Goal: Task Accomplishment & Management: Complete application form

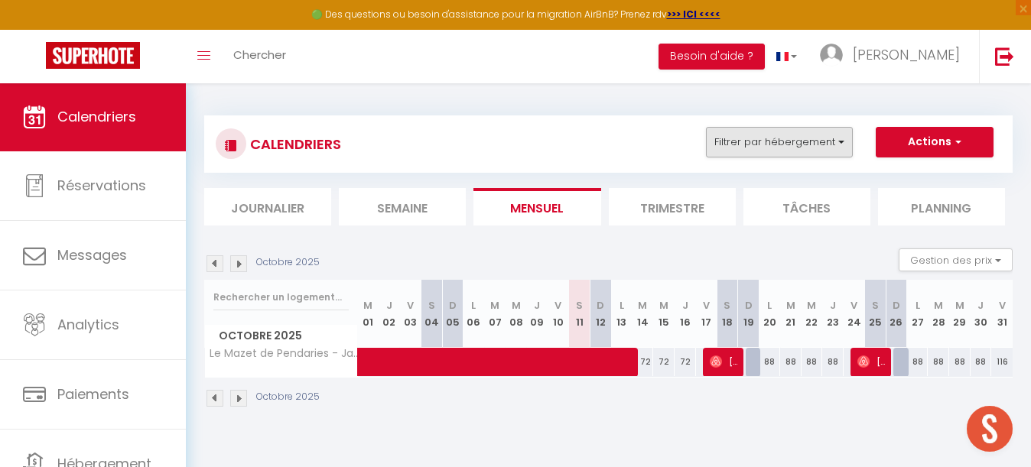
click at [795, 153] on button "Filtrer par hébergement" at bounding box center [779, 142] width 147 height 31
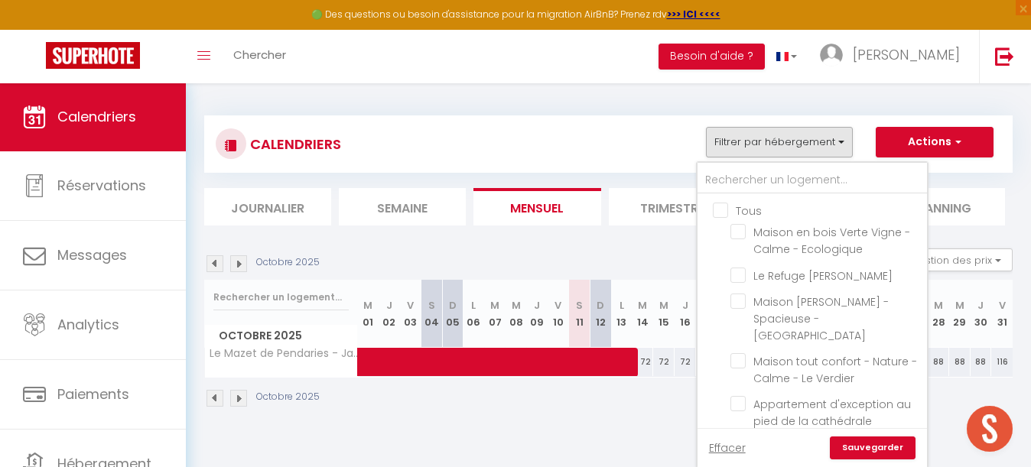
click at [720, 207] on input "Tous" at bounding box center [827, 209] width 229 height 15
checkbox input "true"
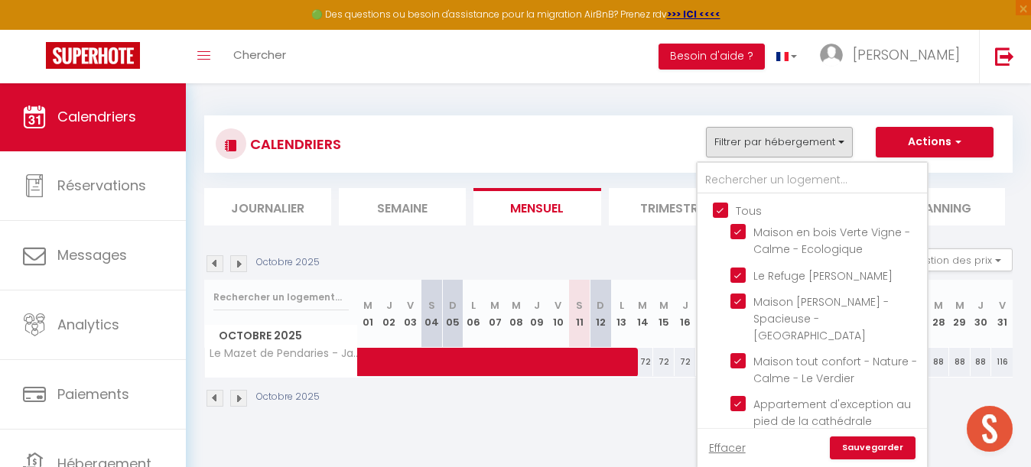
checkbox input "true"
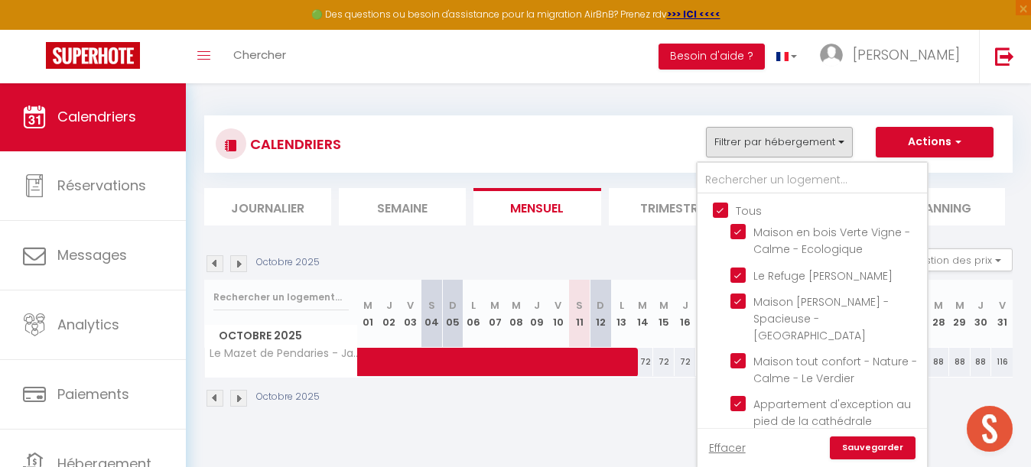
checkbox input "true"
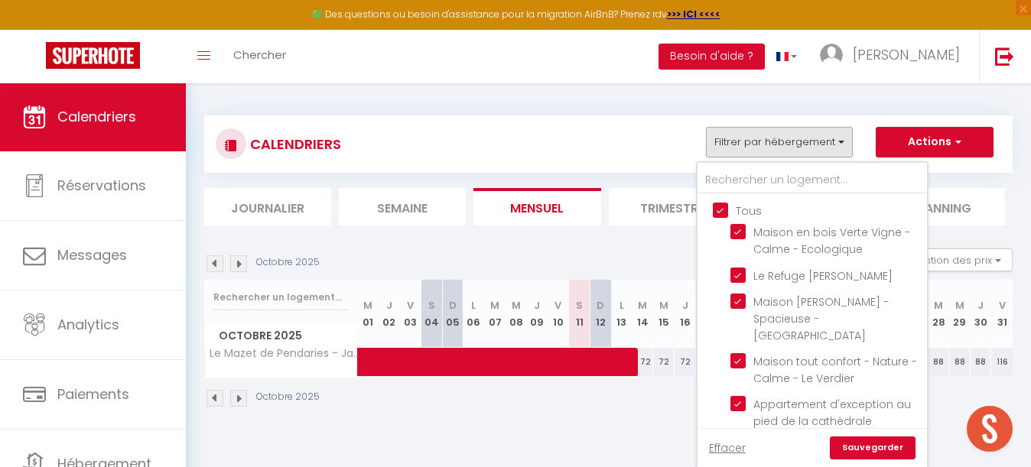
checkbox input "true"
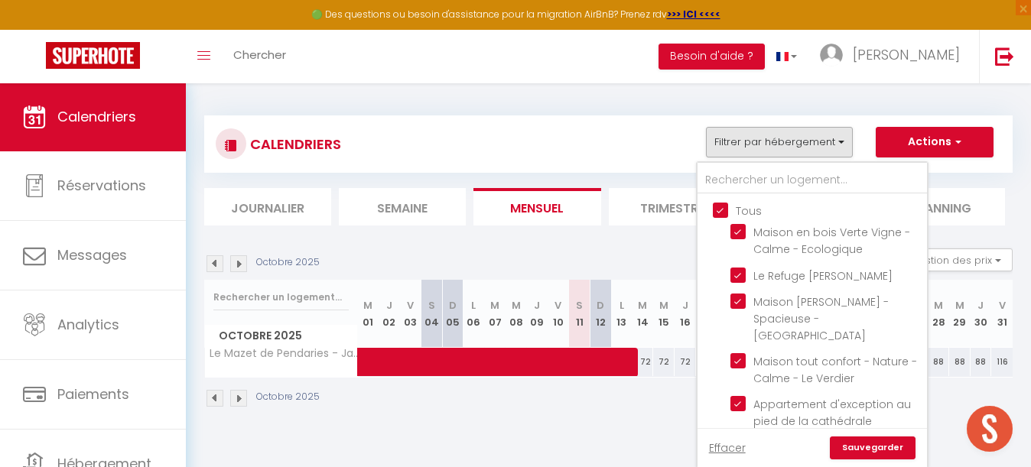
checkbox input "true"
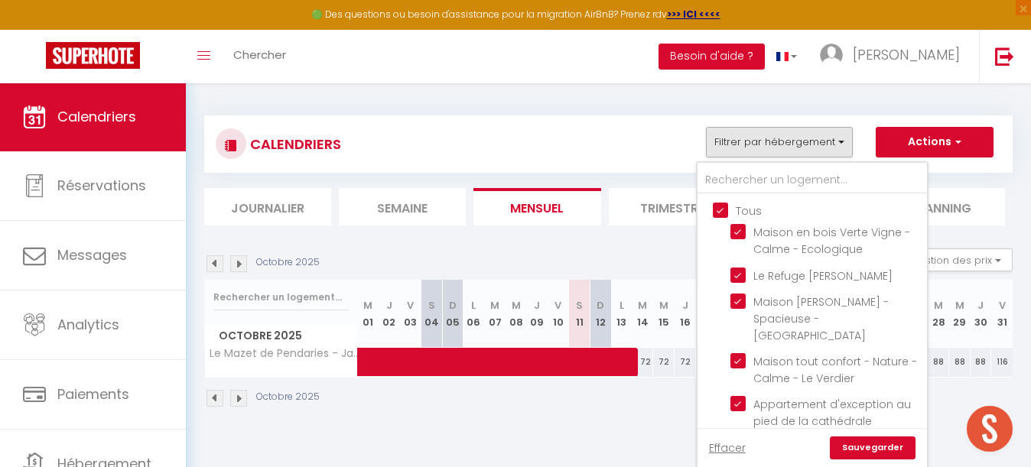
checkbox input "true"
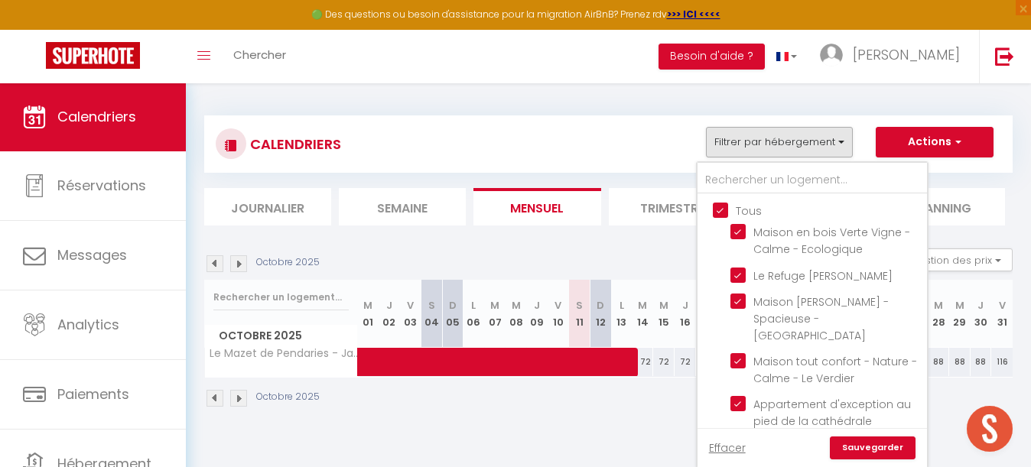
checkbox input "true"
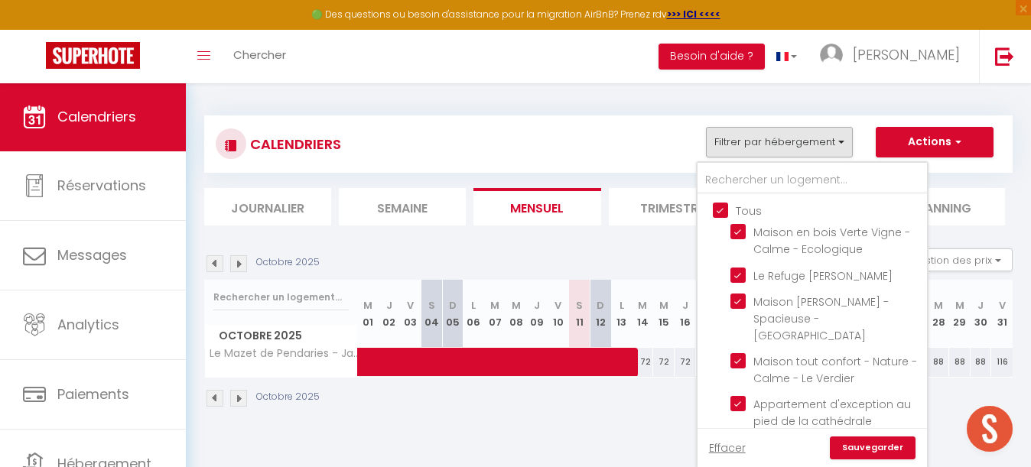
checkbox input "true"
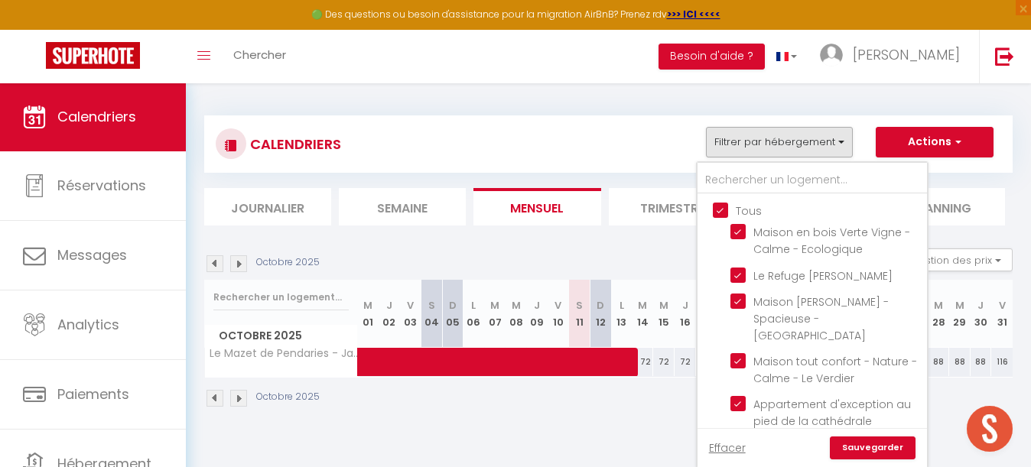
checkbox input "true"
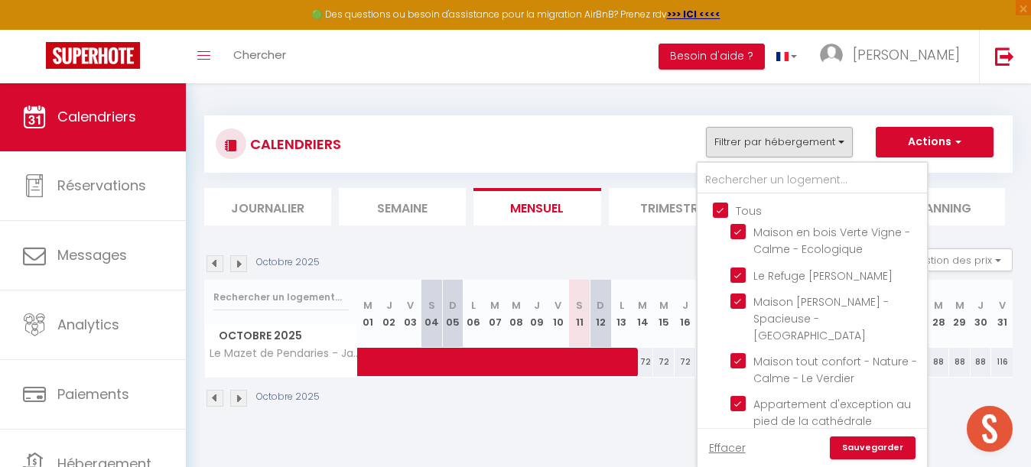
checkbox input "true"
click at [720, 207] on input "Tous" at bounding box center [827, 209] width 229 height 15
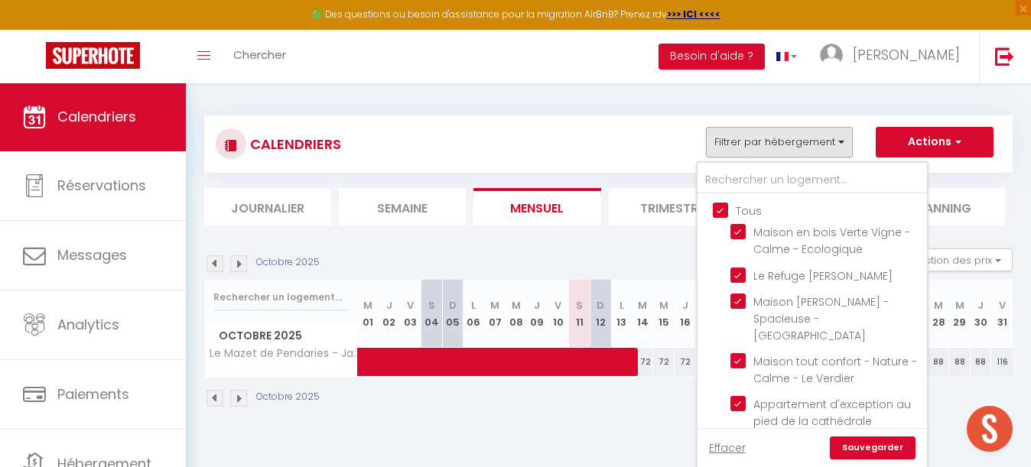
checkbox input "false"
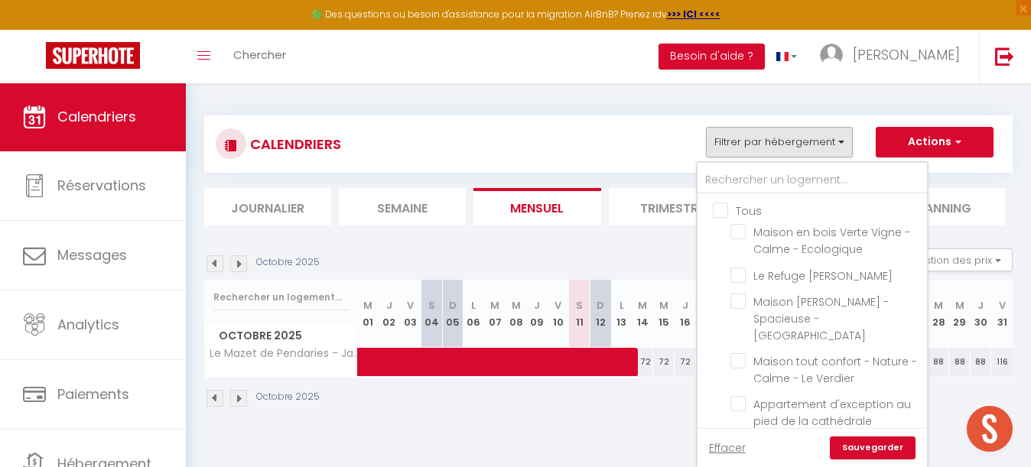
checkbox input "false"
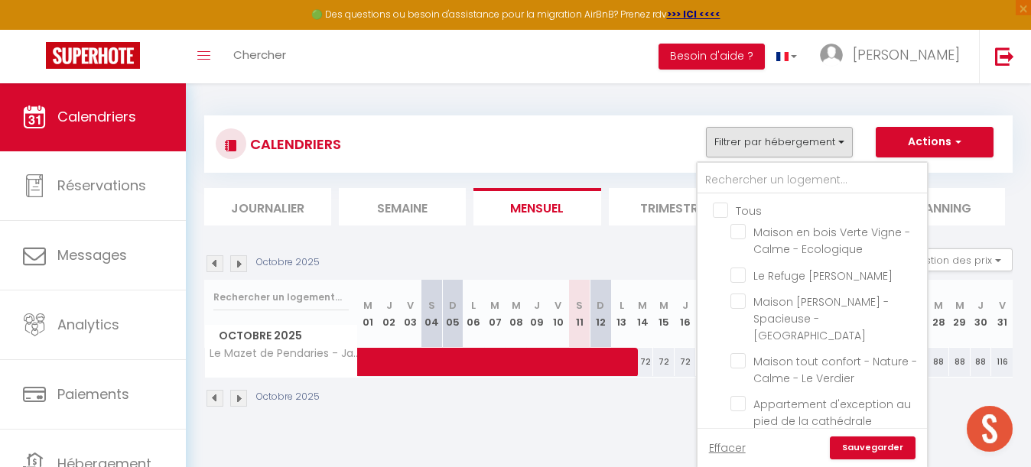
checkbox input "false"
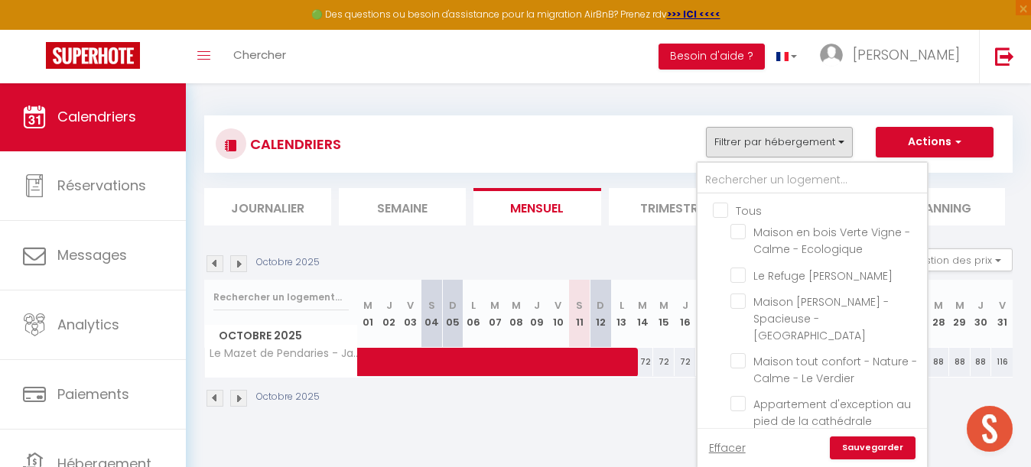
checkbox input "false"
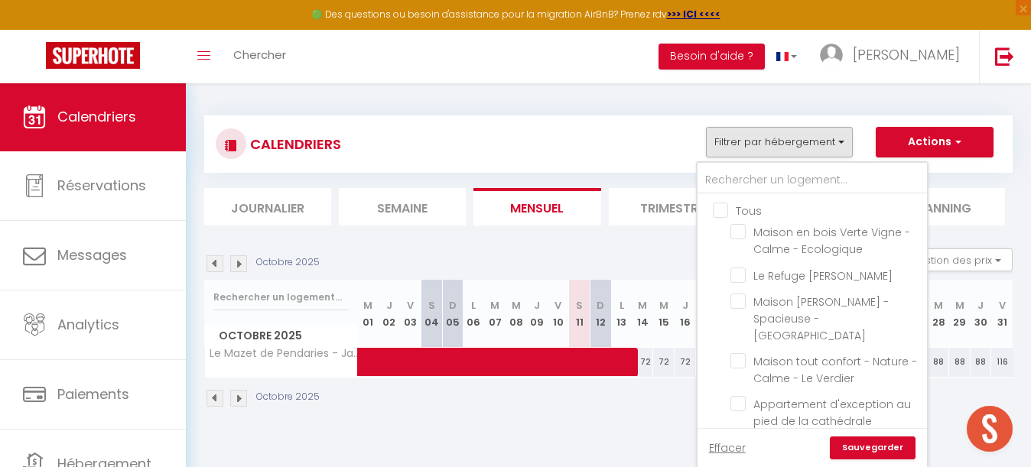
checkbox input "false"
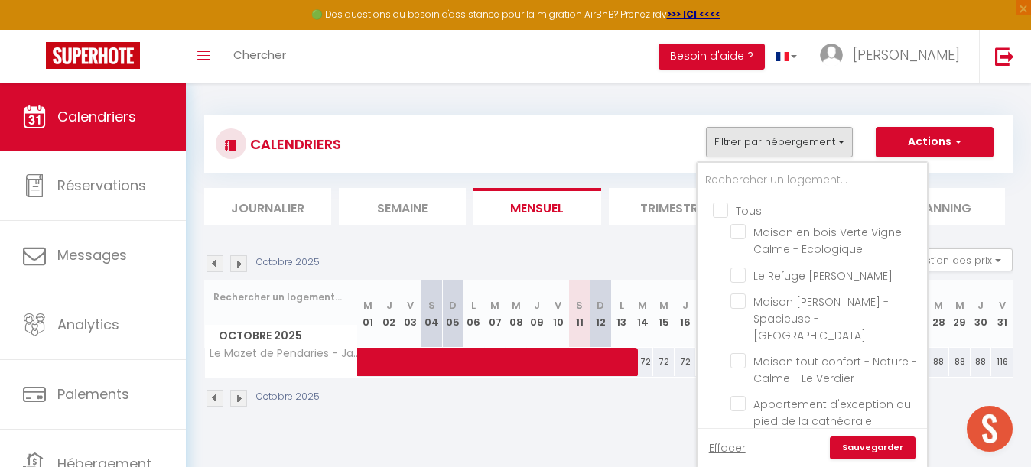
checkbox input "false"
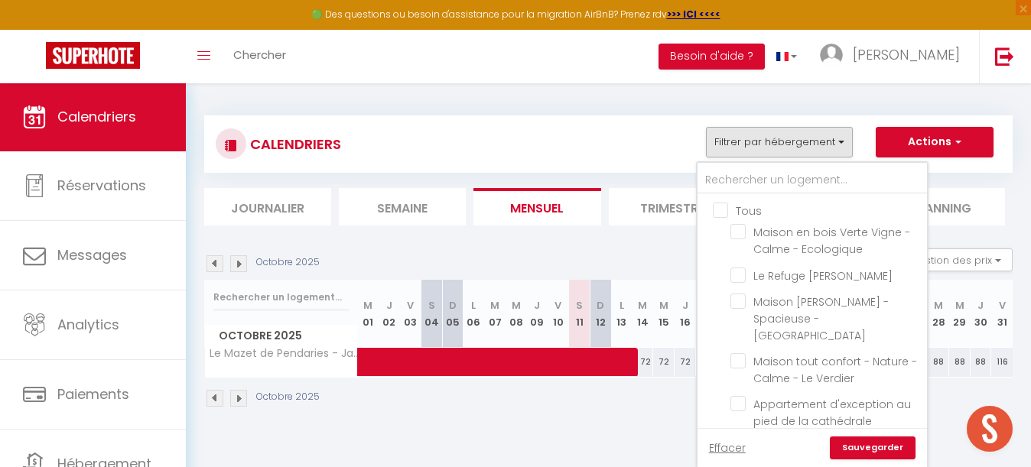
checkbox input "false"
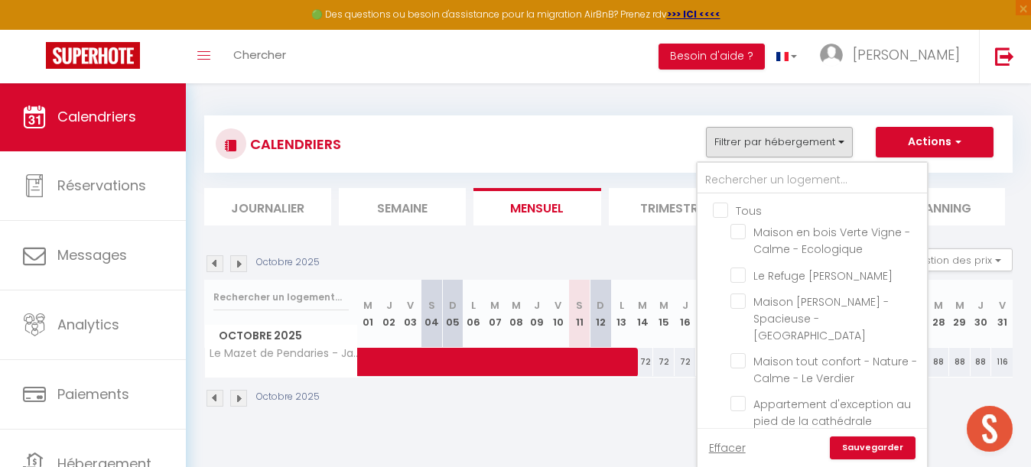
checkbox input "false"
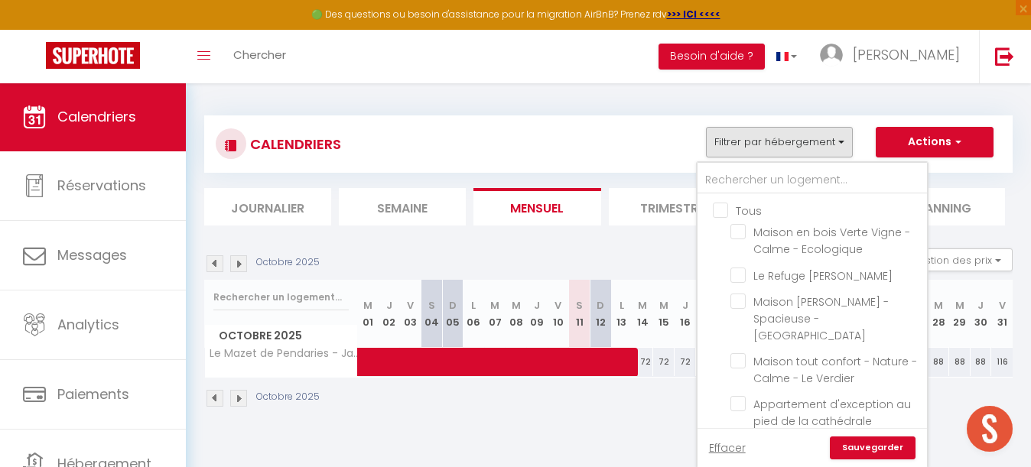
checkbox input "false"
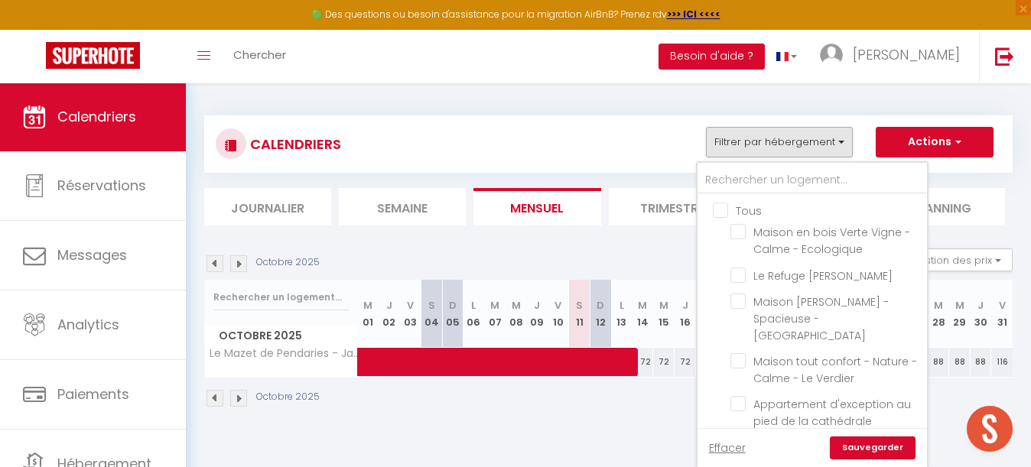
checkbox input "false"
click at [747, 184] on input "text" at bounding box center [811, 181] width 229 height 28
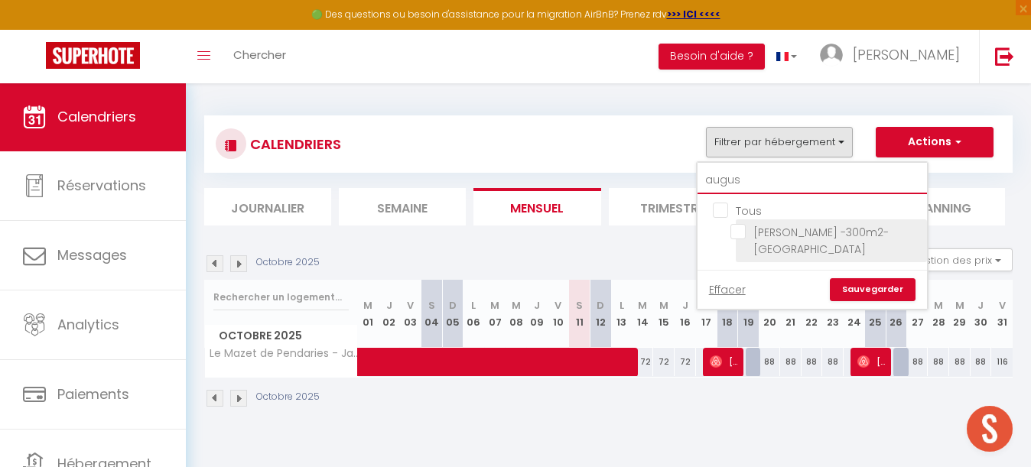
type input "augus"
click at [739, 233] on input "[PERSON_NAME] -300m2- [GEOGRAPHIC_DATA]" at bounding box center [825, 231] width 191 height 15
checkbox input "true"
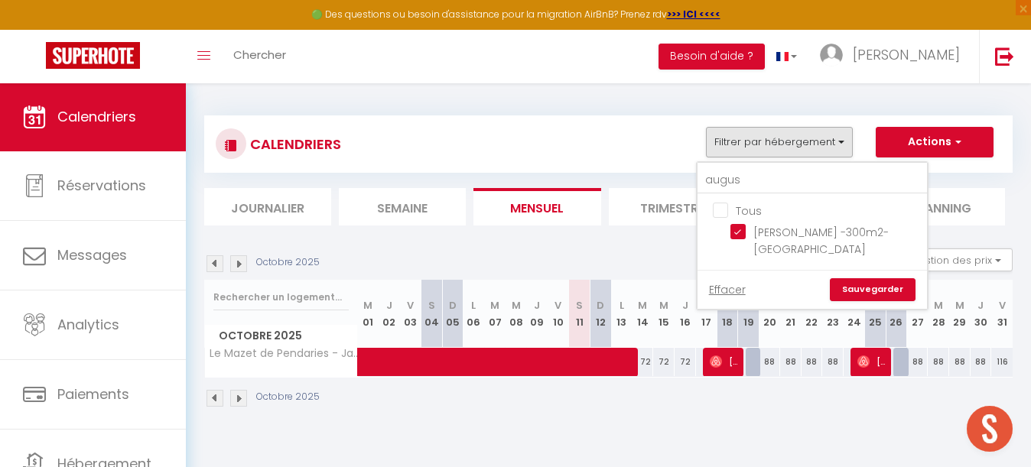
click at [853, 284] on link "Sauvegarder" at bounding box center [873, 289] width 86 height 23
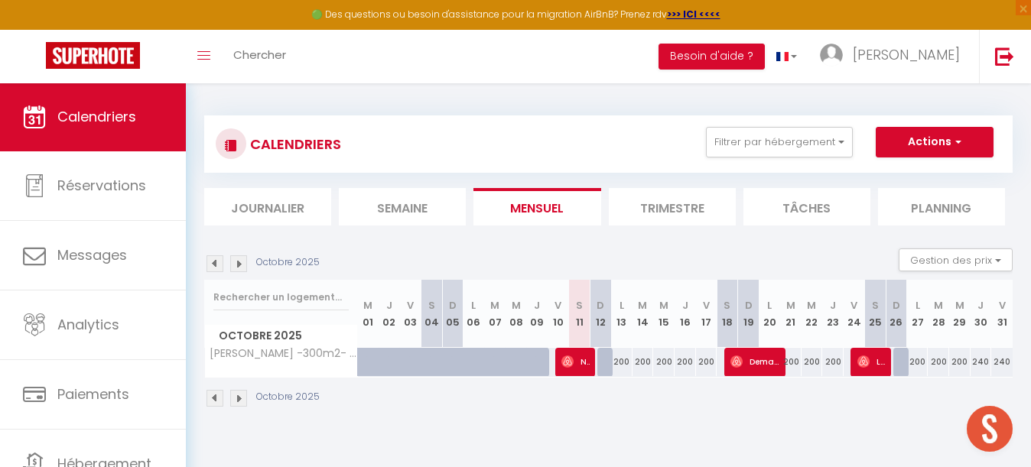
click at [241, 262] on img at bounding box center [238, 263] width 17 height 17
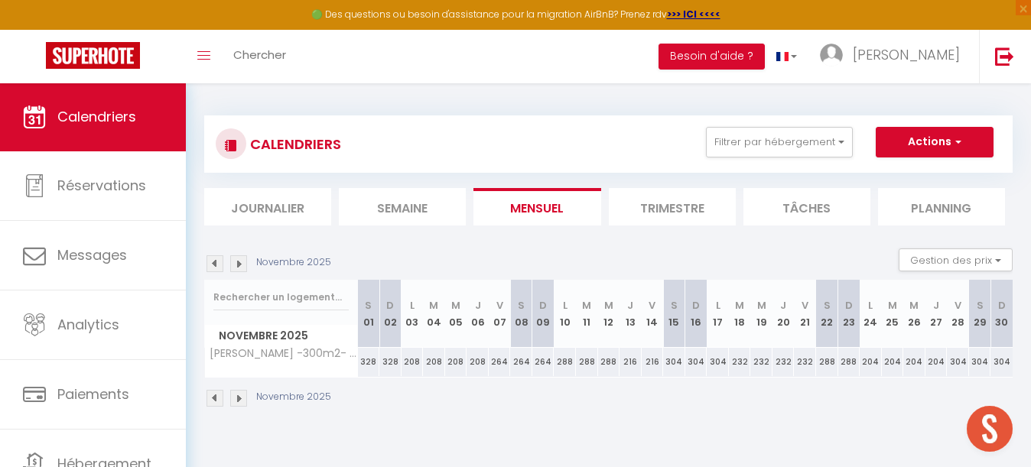
click at [241, 262] on img at bounding box center [238, 263] width 17 height 17
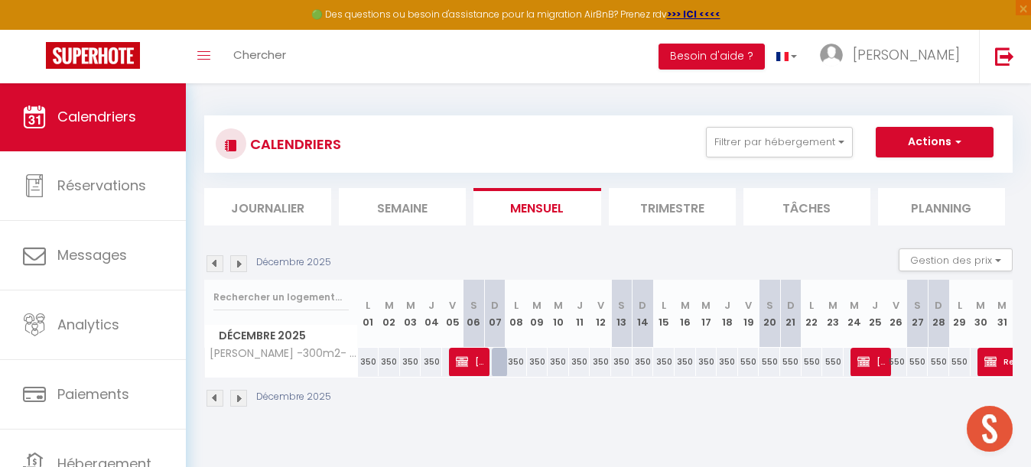
click at [925, 149] on button "Actions" at bounding box center [935, 142] width 118 height 31
click at [887, 175] on link "Nouvelle réservation" at bounding box center [918, 177] width 133 height 23
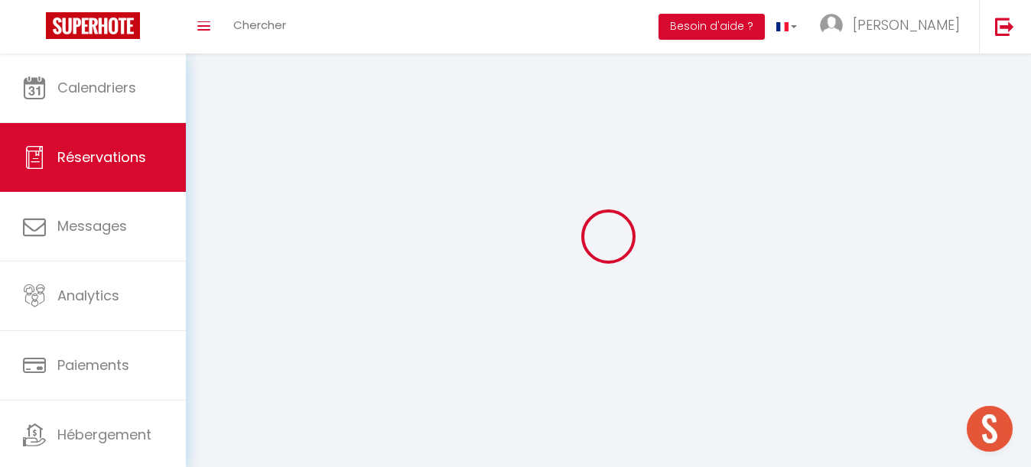
select select
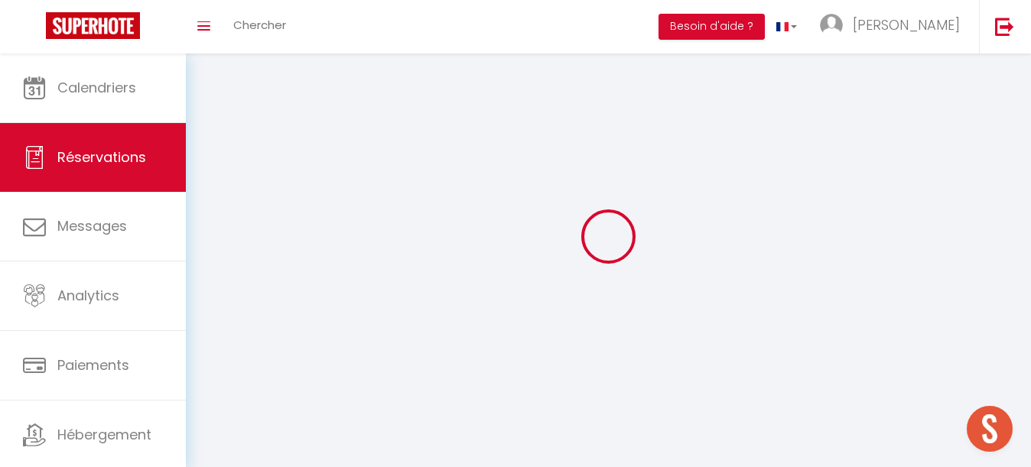
select select
checkbox input "false"
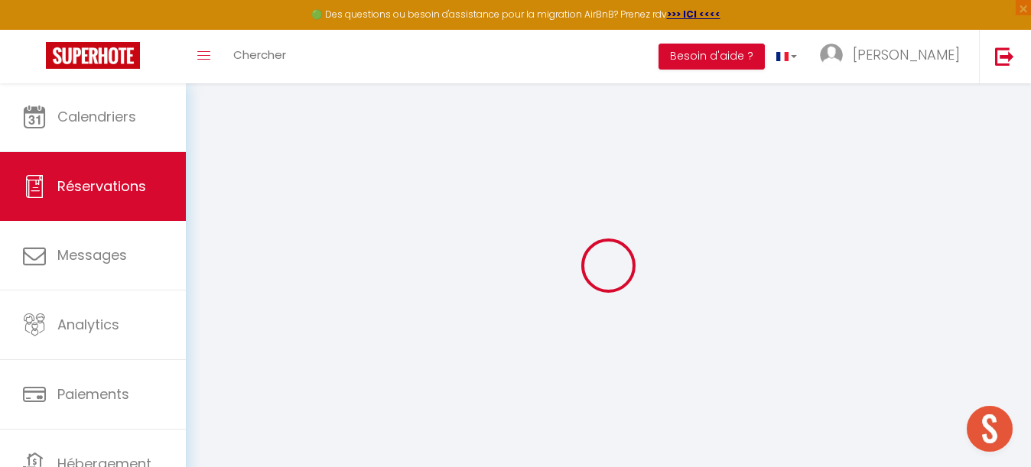
select select
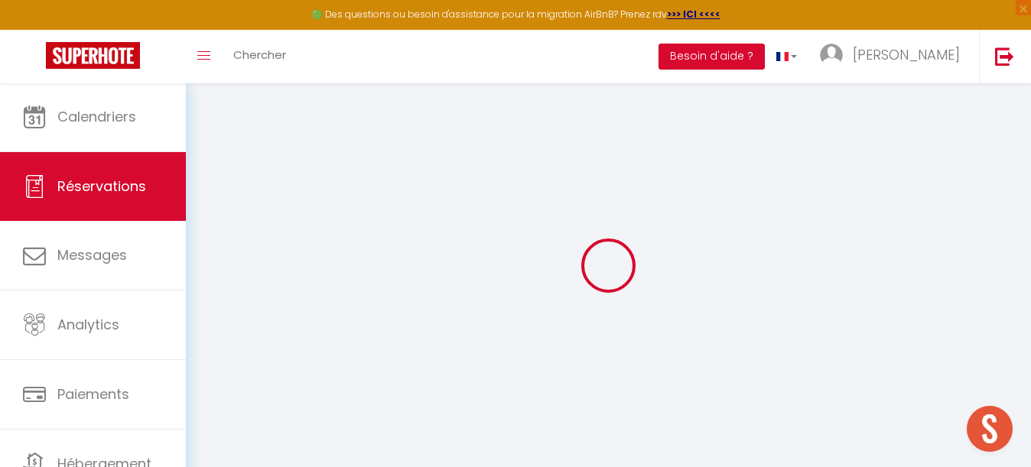
select select
checkbox input "false"
select select
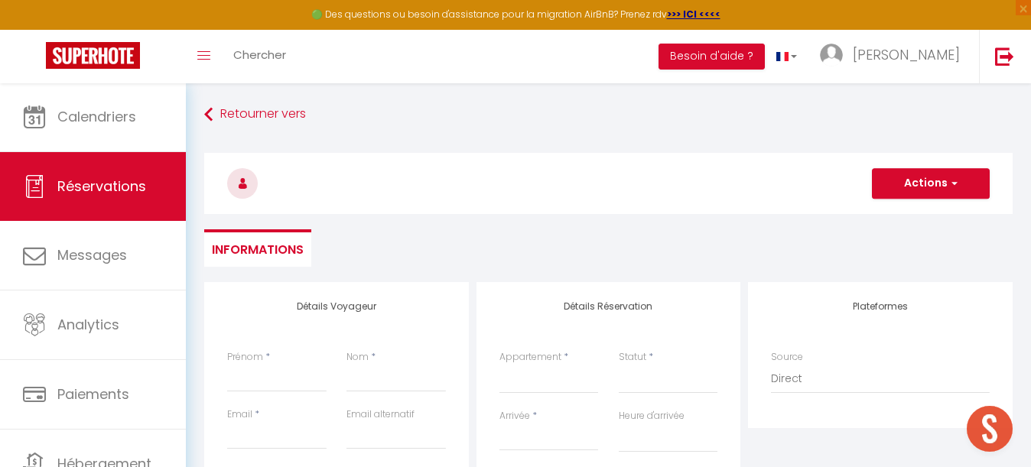
select select
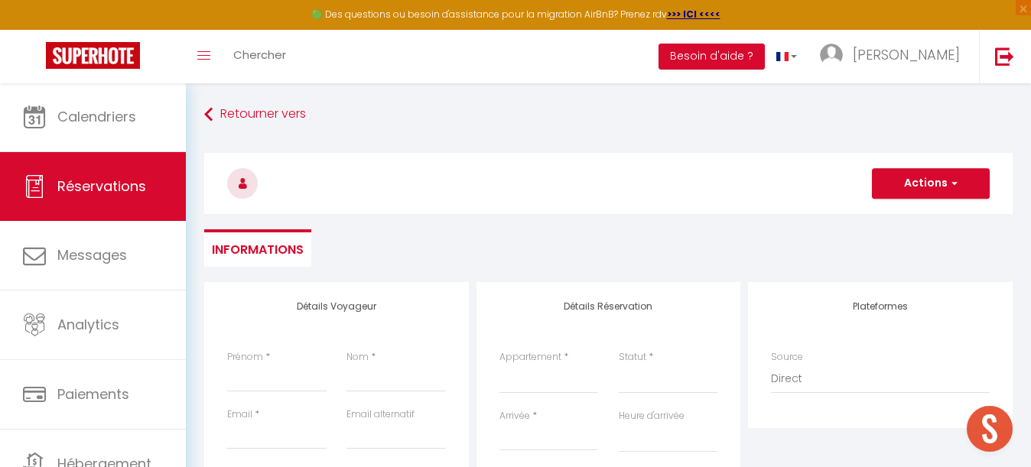
checkbox input "false"
select select
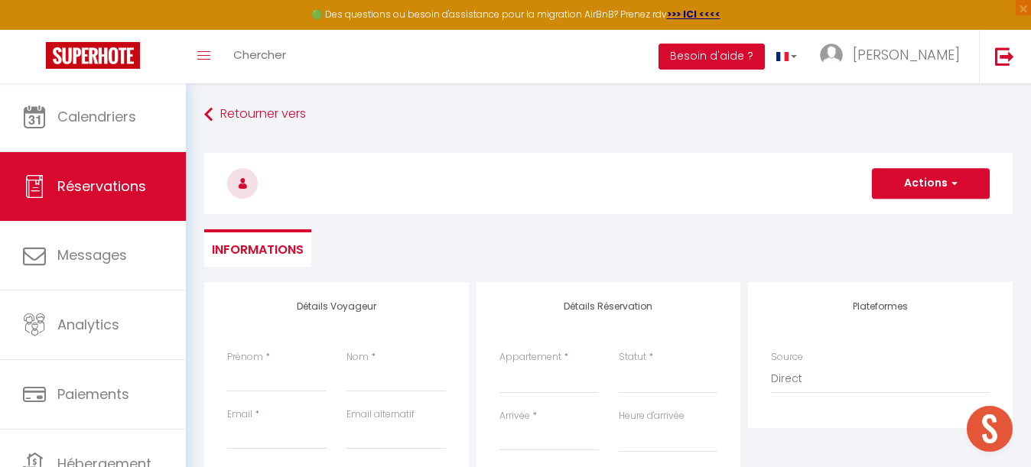
select select
checkbox input "false"
select select
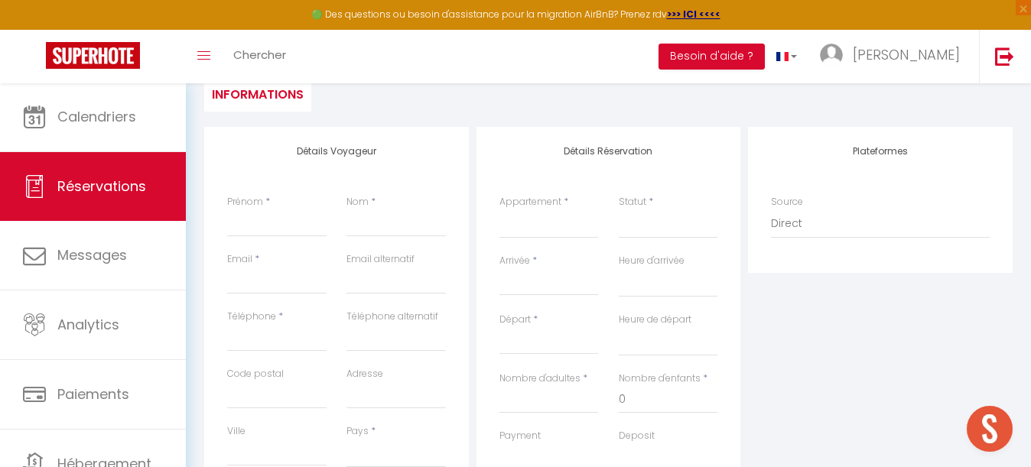
scroll to position [178, 0]
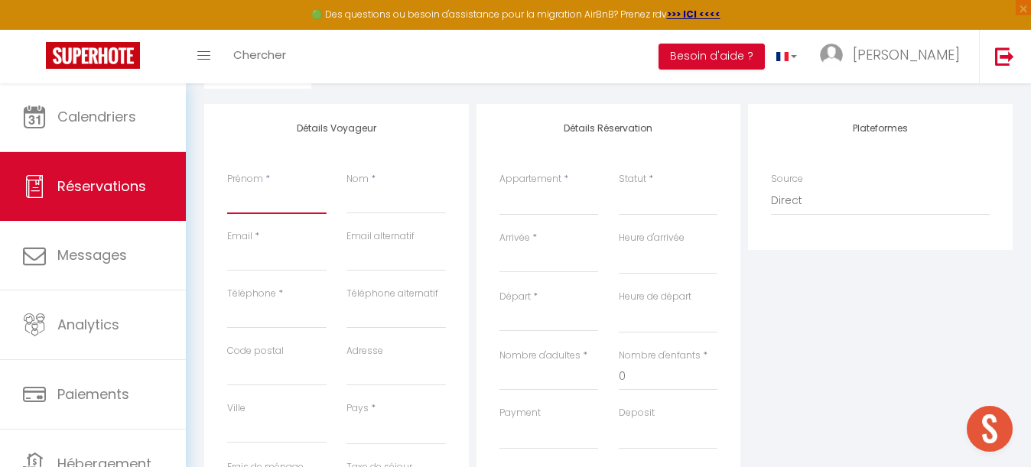
type input "M"
select select
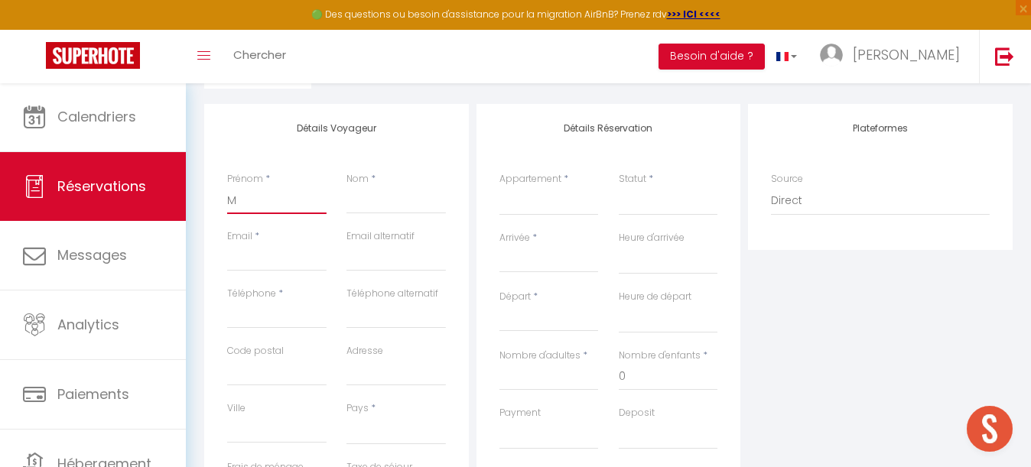
select select
checkbox input "false"
type input "Ma"
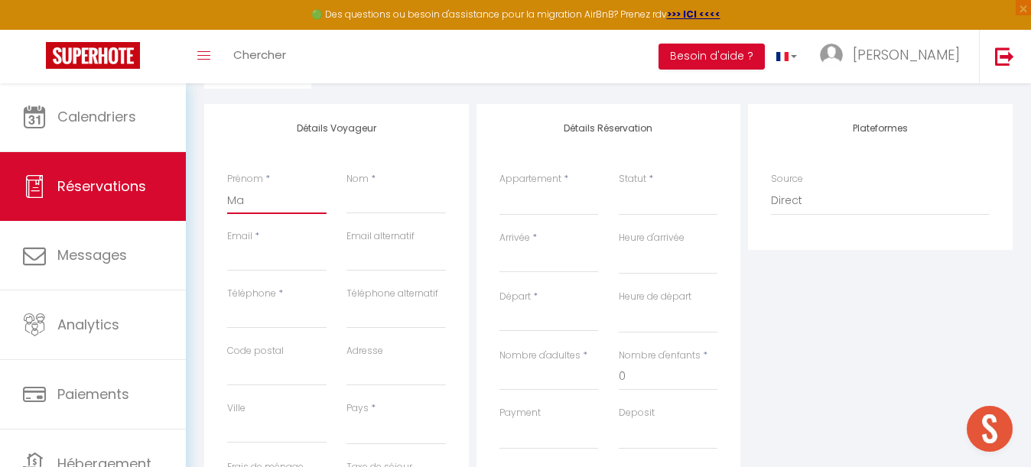
select select
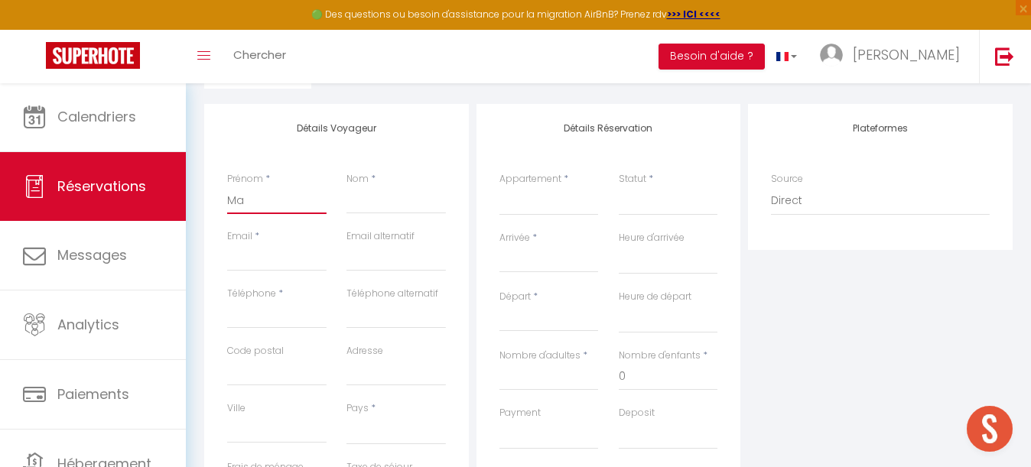
select select
checkbox input "false"
type input "Mar"
select select
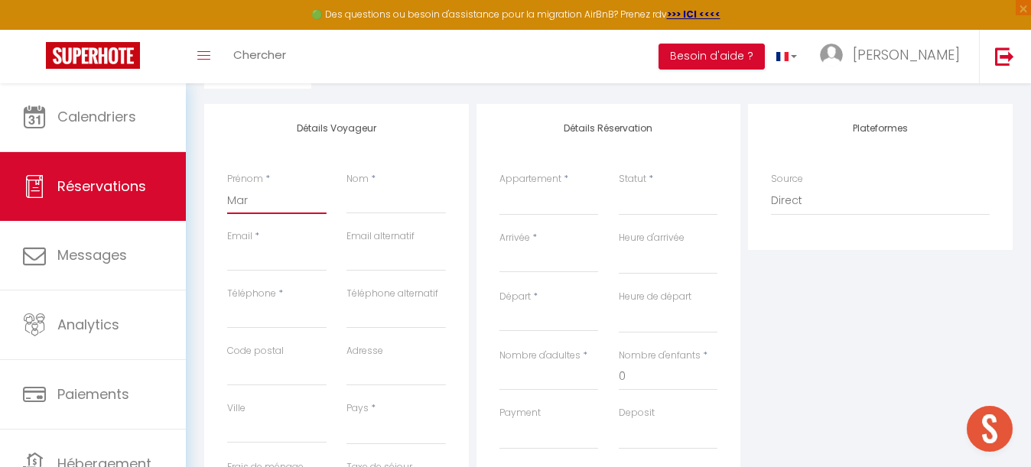
select select
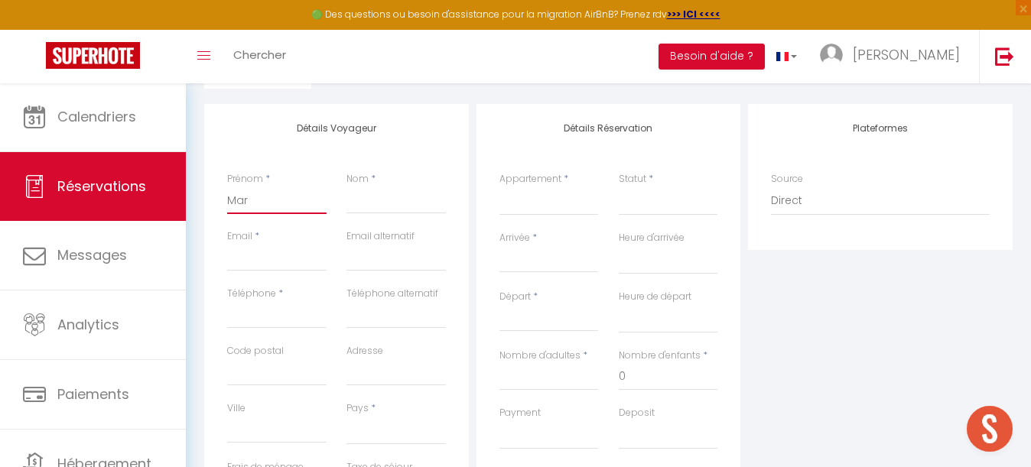
select select
checkbox input "false"
type input "[PERSON_NAME]"
select select
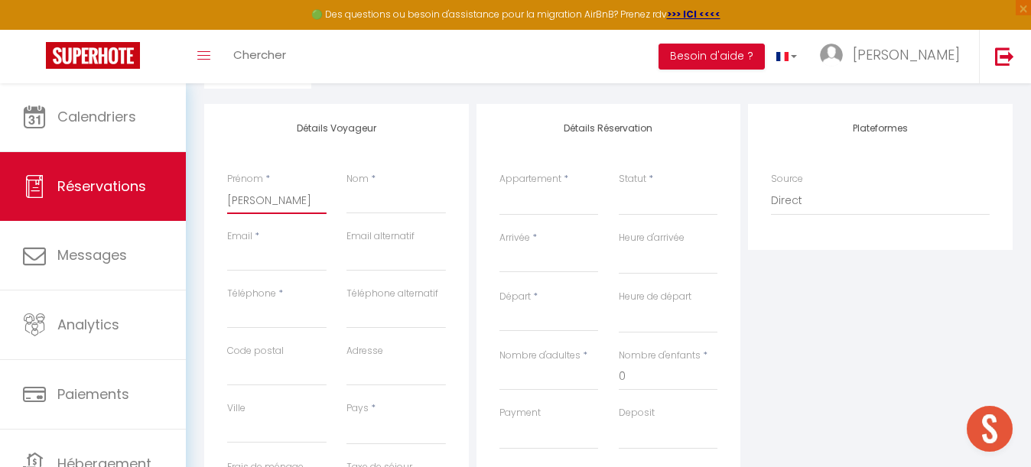
select select
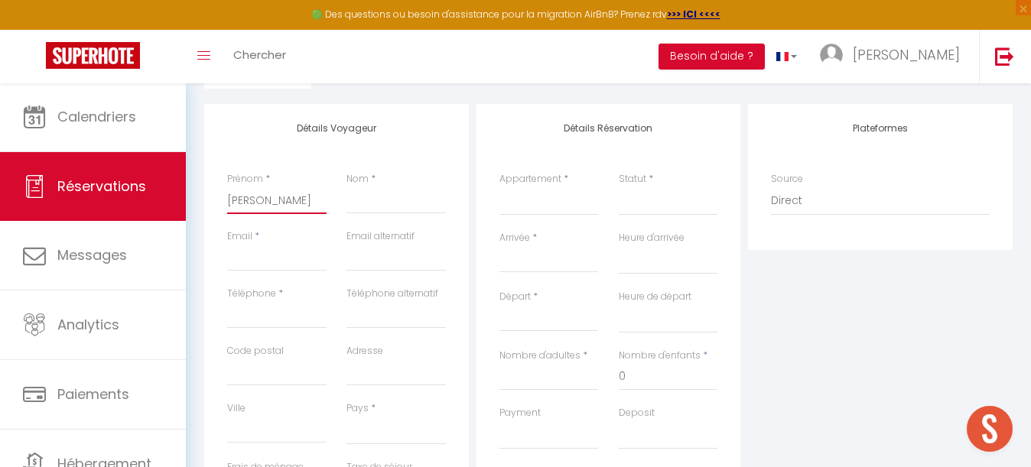
checkbox input "false"
type input "[PERSON_NAME]"
select select
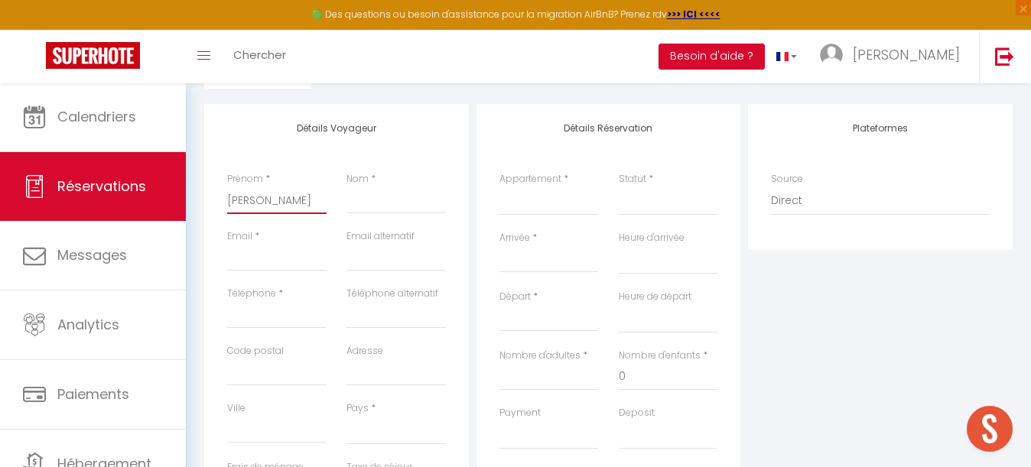
select select
checkbox input "false"
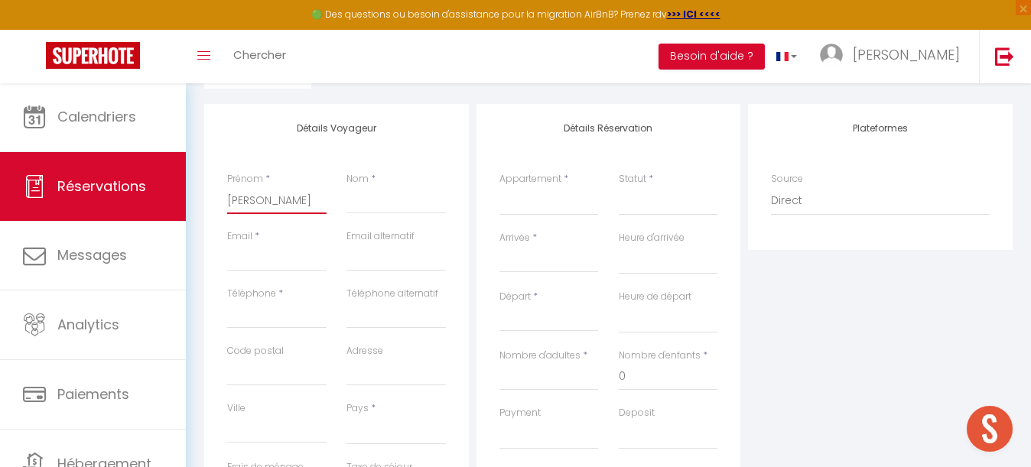
type input "Maryli"
select select
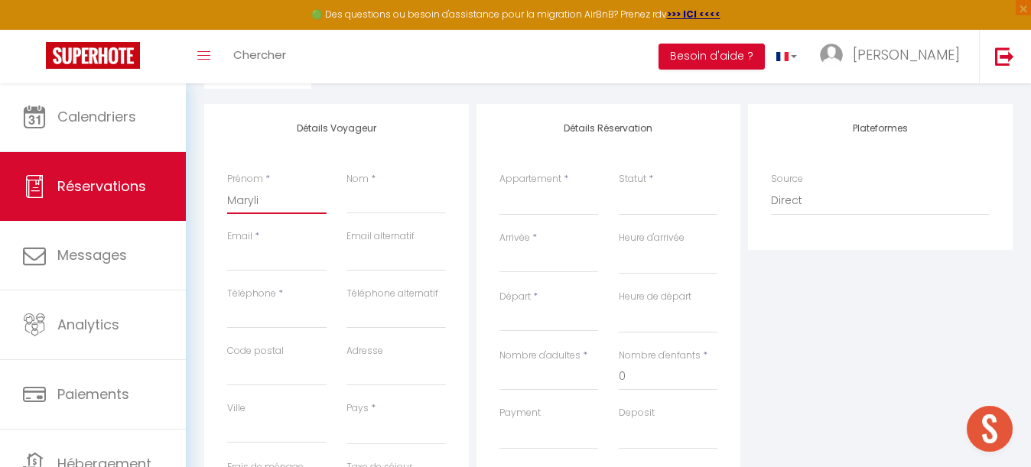
select select
checkbox input "false"
type input "[PERSON_NAME]"
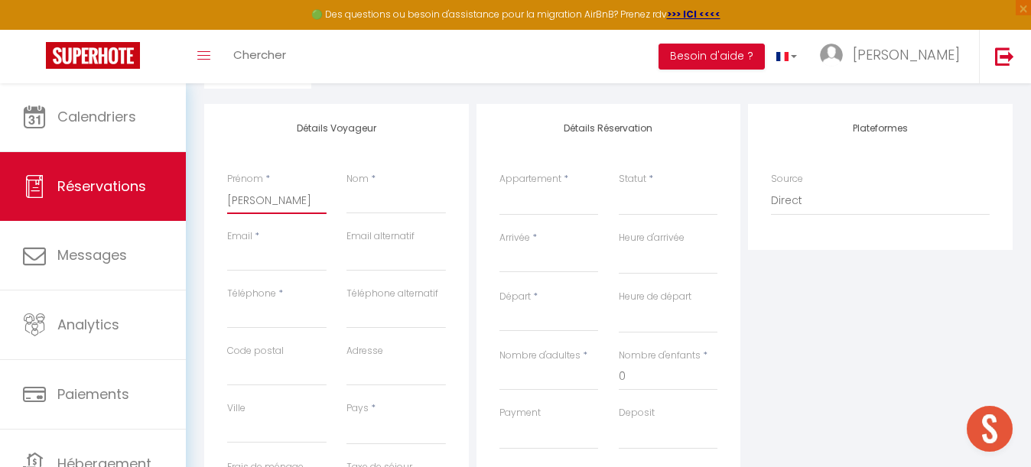
select select
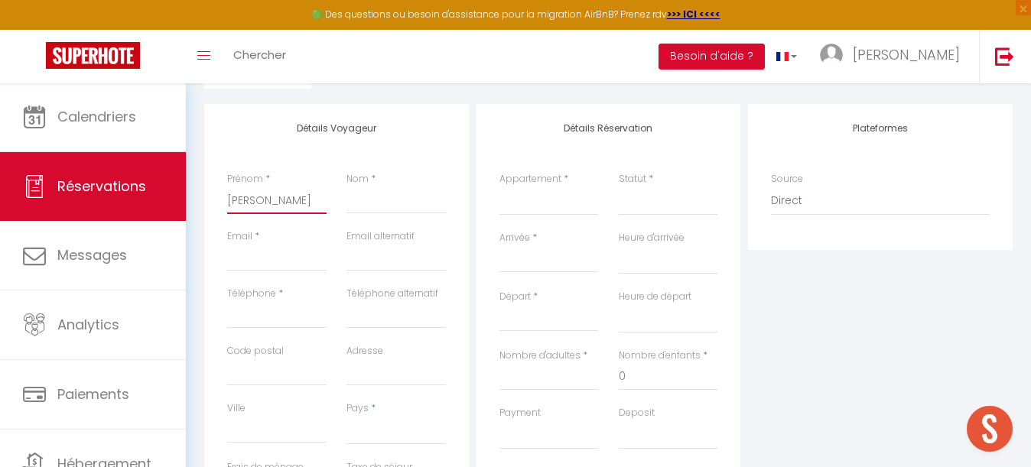
select select
checkbox input "false"
type input "Maryline"
select select
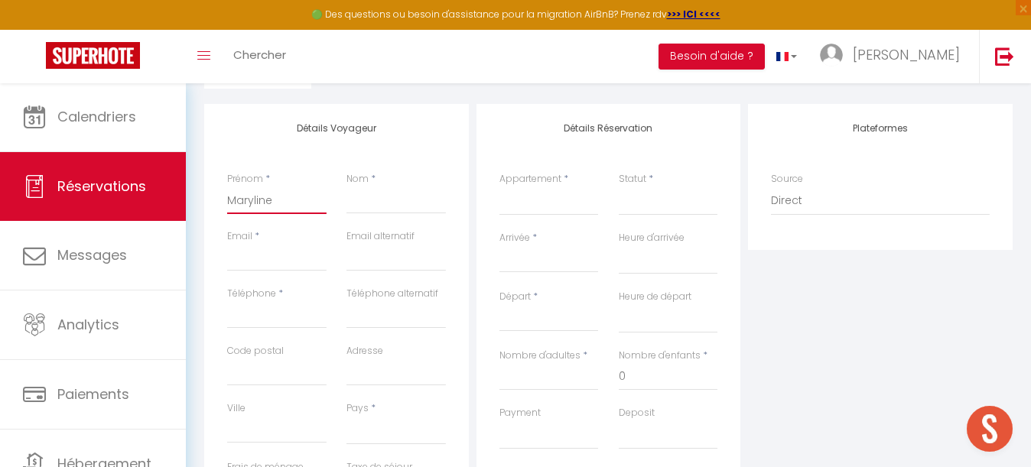
select select
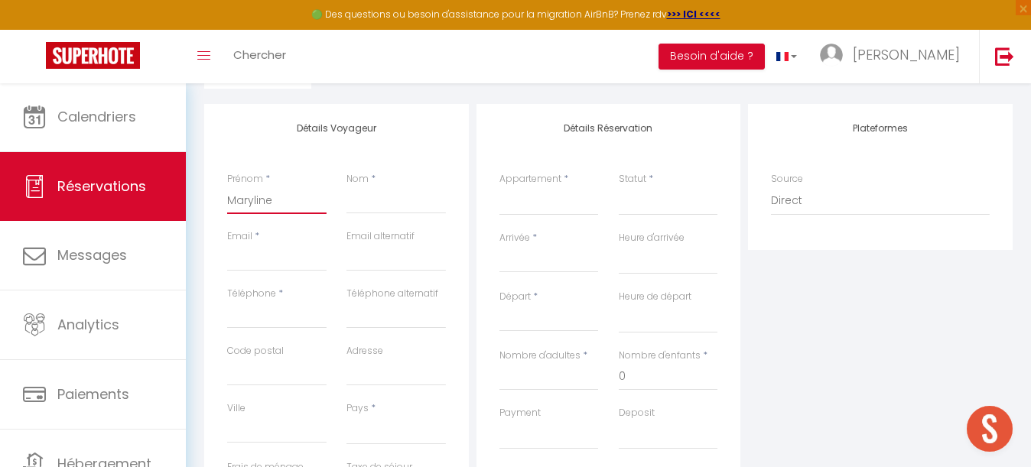
select select
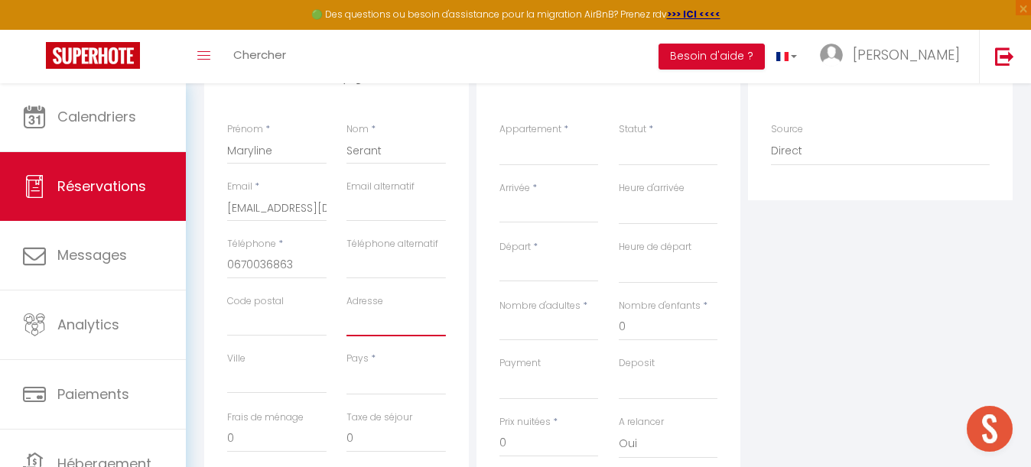
scroll to position [231, 0]
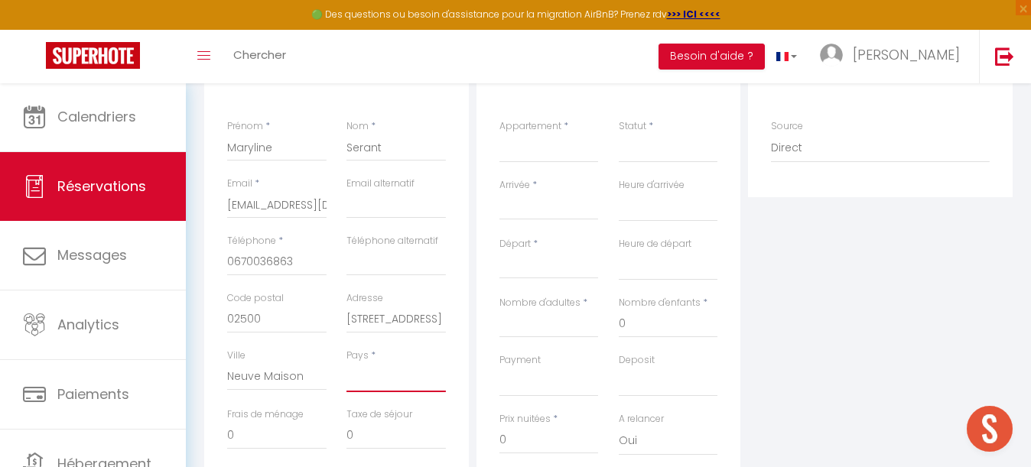
click at [379, 378] on select "[GEOGRAPHIC_DATA] [GEOGRAPHIC_DATA] [GEOGRAPHIC_DATA] [GEOGRAPHIC_DATA] [GEOGRA…" at bounding box center [395, 377] width 99 height 29
click at [553, 150] on select "Maison en [GEOGRAPHIC_DATA] - Calme - Ecologique Le Refuge de Labastide [GEOGRA…" at bounding box center [548, 148] width 99 height 29
click at [538, 204] on input "Arrivée" at bounding box center [548, 208] width 99 height 20
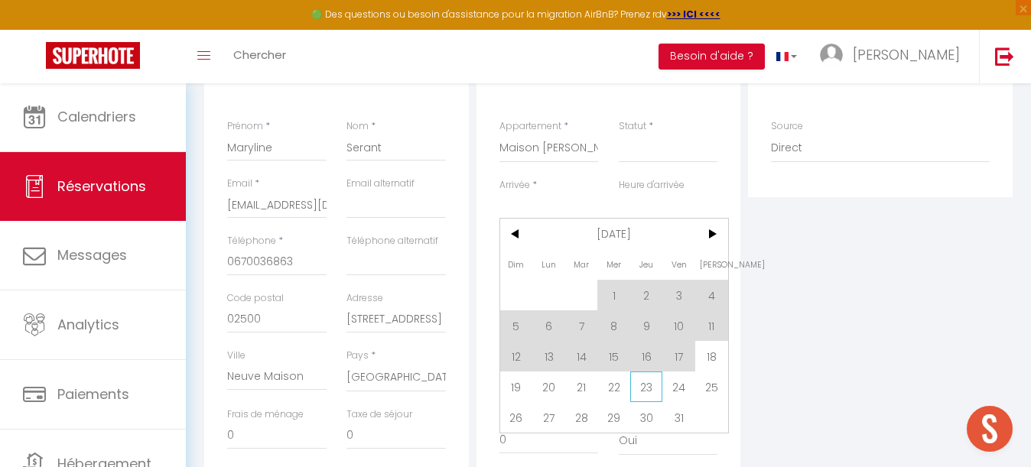
click at [645, 388] on span "23" at bounding box center [646, 387] width 33 height 31
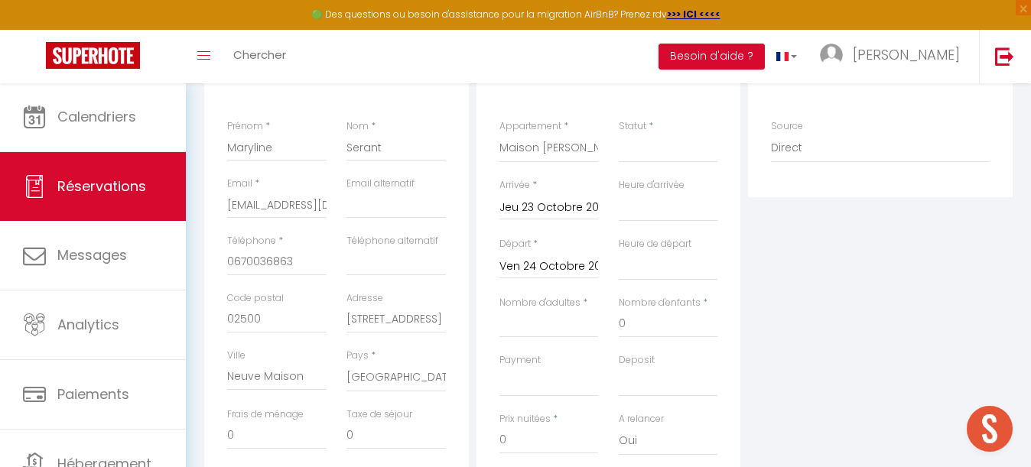
click at [531, 260] on input "Ven 24 Octobre 2025" at bounding box center [548, 267] width 99 height 20
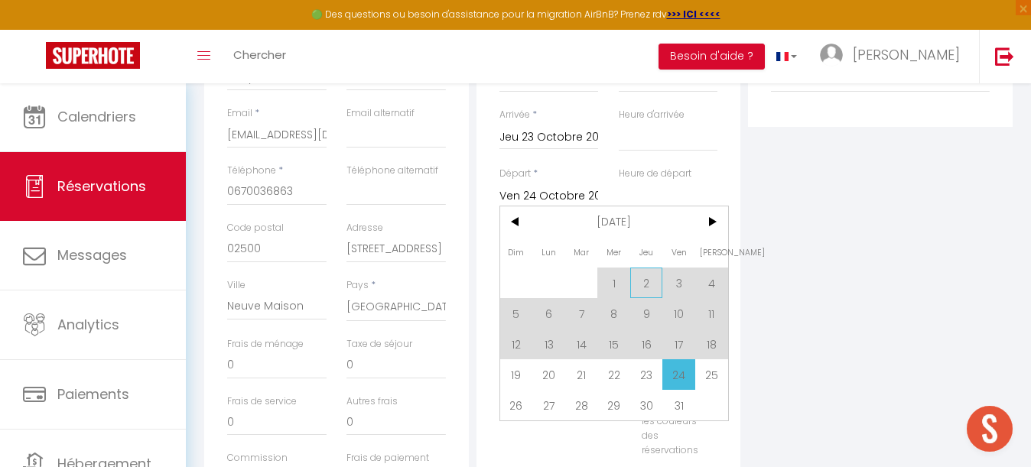
scroll to position [303, 0]
click at [552, 404] on span "27" at bounding box center [548, 403] width 33 height 31
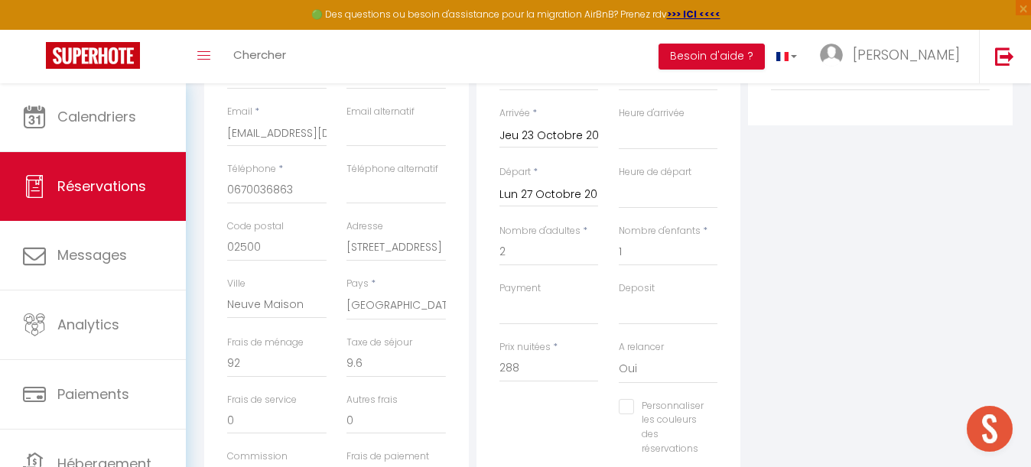
click at [770, 307] on div "Plateformes Source Direct [DOMAIN_NAME] [DOMAIN_NAME] Chalet montagne Expedia G…" at bounding box center [880, 252] width 272 height 547
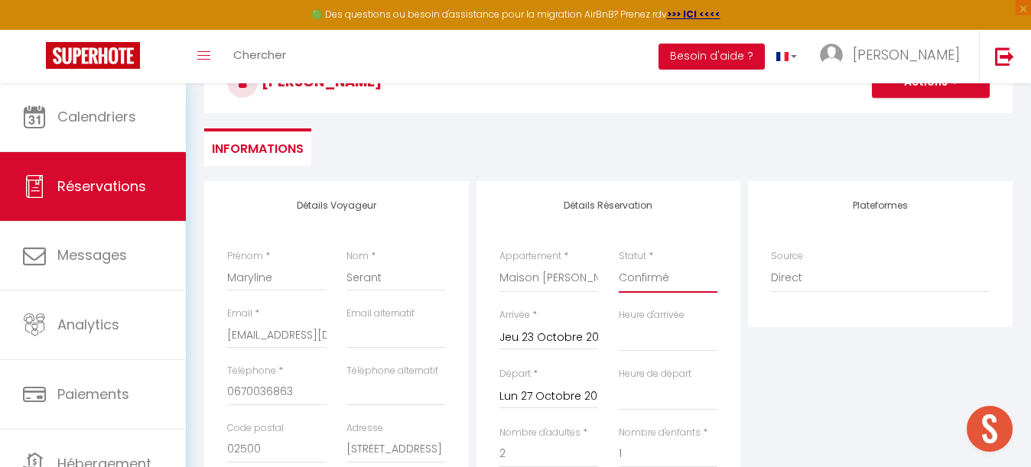
scroll to position [31, 0]
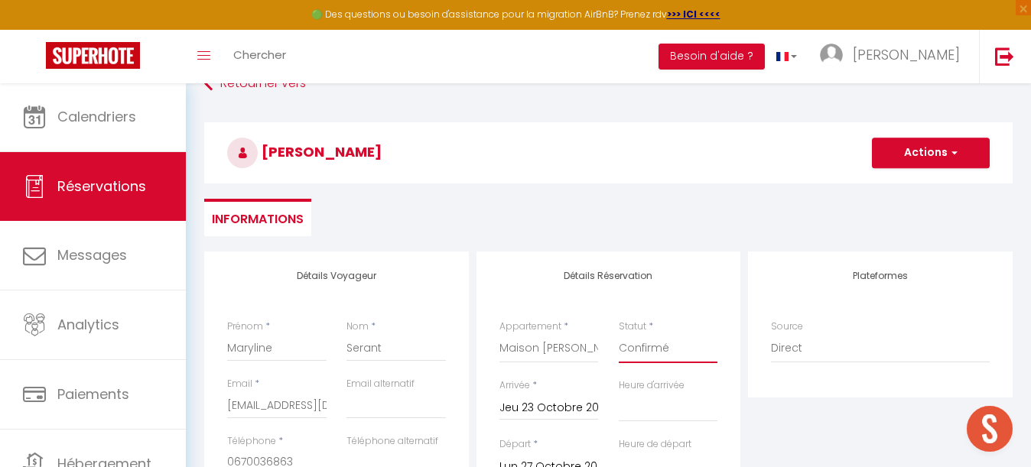
click at [933, 151] on button "Actions" at bounding box center [931, 153] width 118 height 31
click at [908, 183] on link "Enregistrer" at bounding box center [915, 187] width 121 height 20
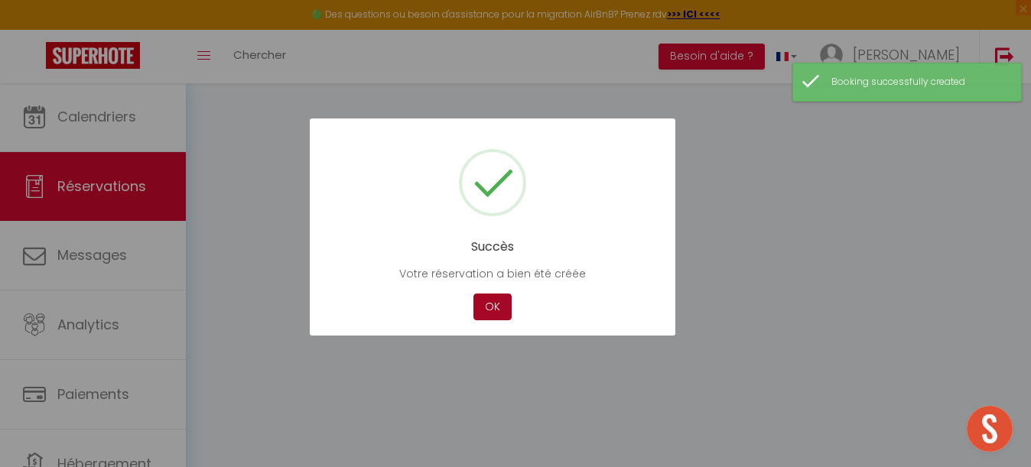
click at [492, 310] on button "OK" at bounding box center [492, 307] width 38 height 27
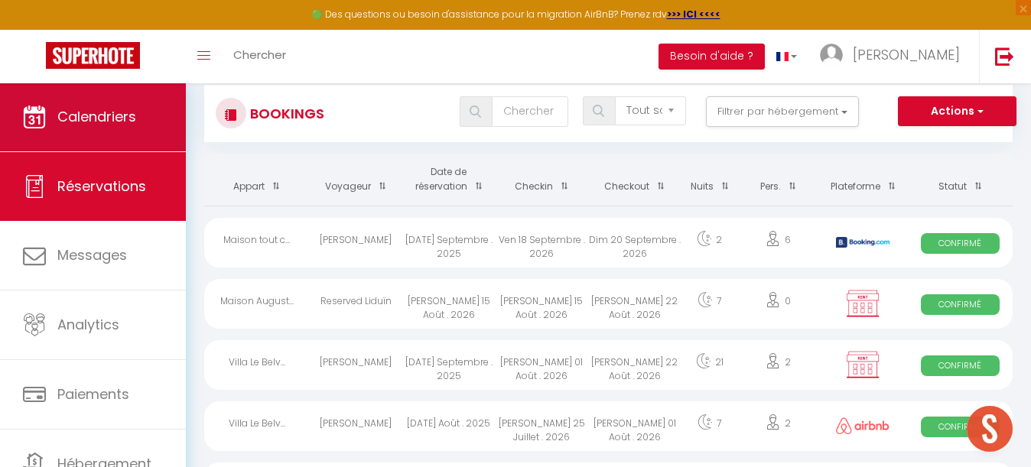
click at [117, 117] on span "Calendriers" at bounding box center [96, 116] width 79 height 19
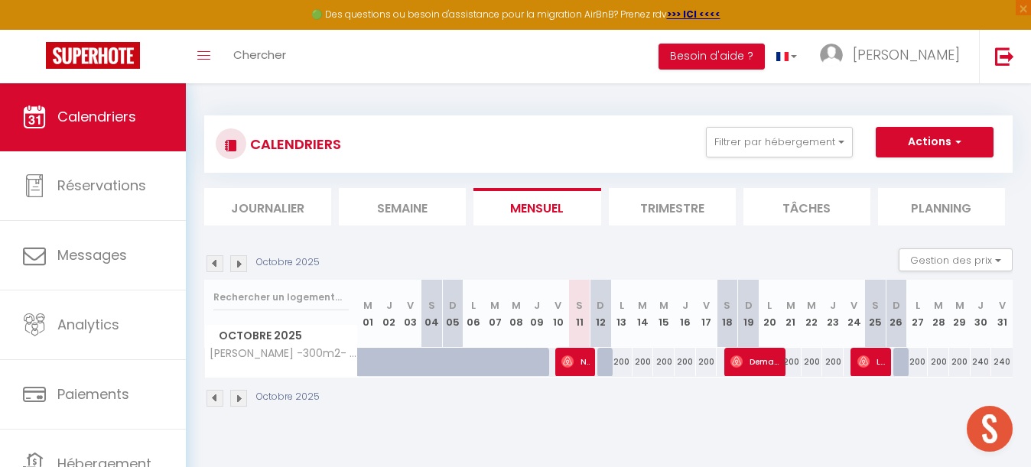
click at [242, 265] on img at bounding box center [238, 263] width 17 height 17
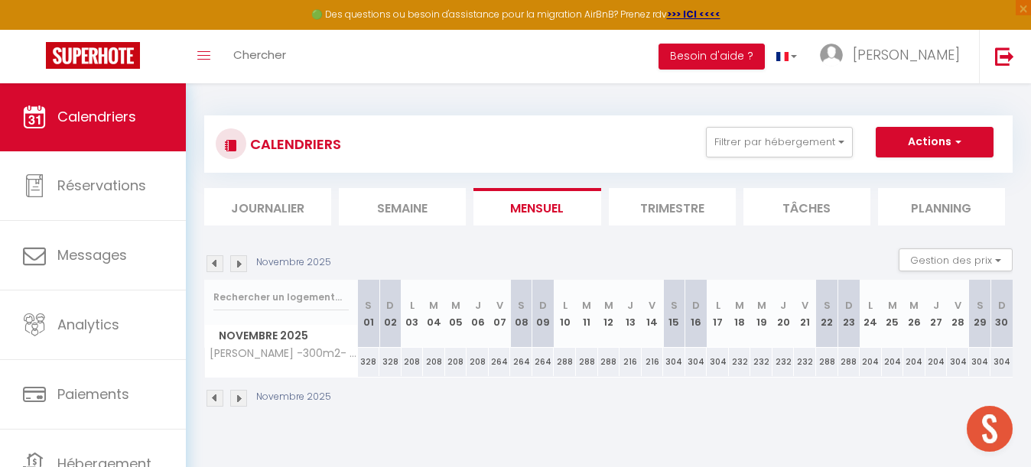
click at [238, 260] on img at bounding box center [238, 263] width 17 height 17
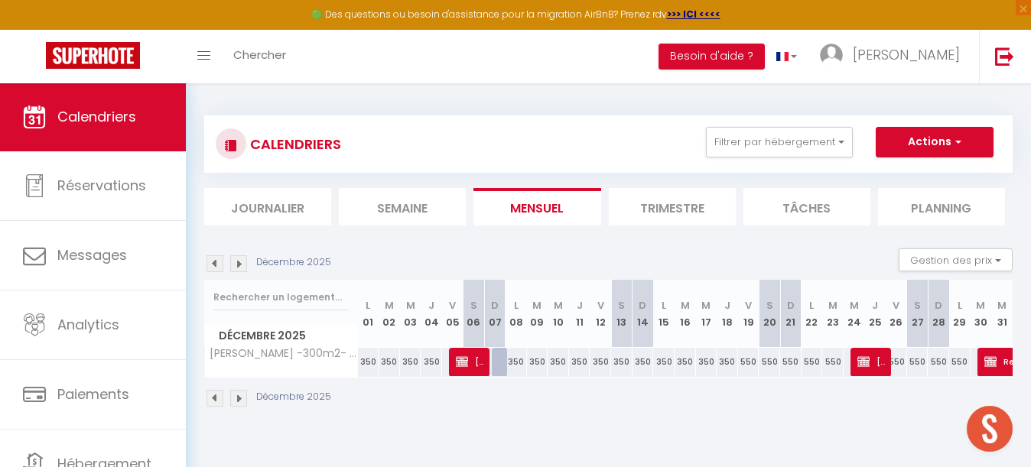
click at [873, 365] on span "[PERSON_NAME]" at bounding box center [871, 361] width 28 height 29
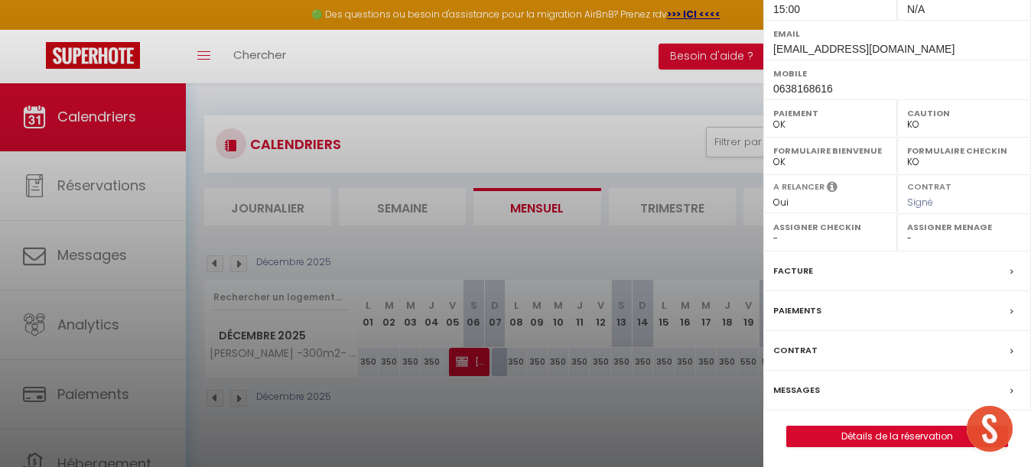
scroll to position [256, 0]
click at [890, 438] on link "Détails de la réservation" at bounding box center [897, 438] width 220 height 20
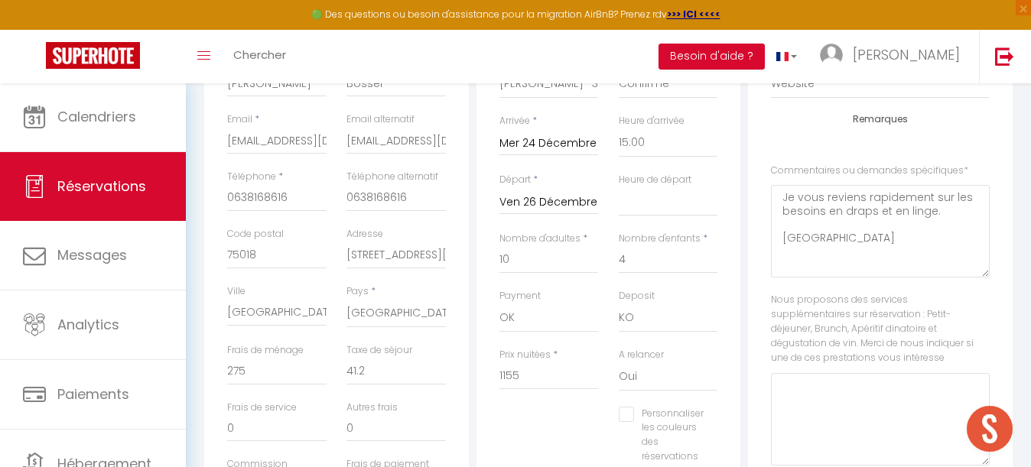
scroll to position [292, 0]
click at [545, 155] on input "Mer 24 Décembre 2025" at bounding box center [548, 147] width 99 height 20
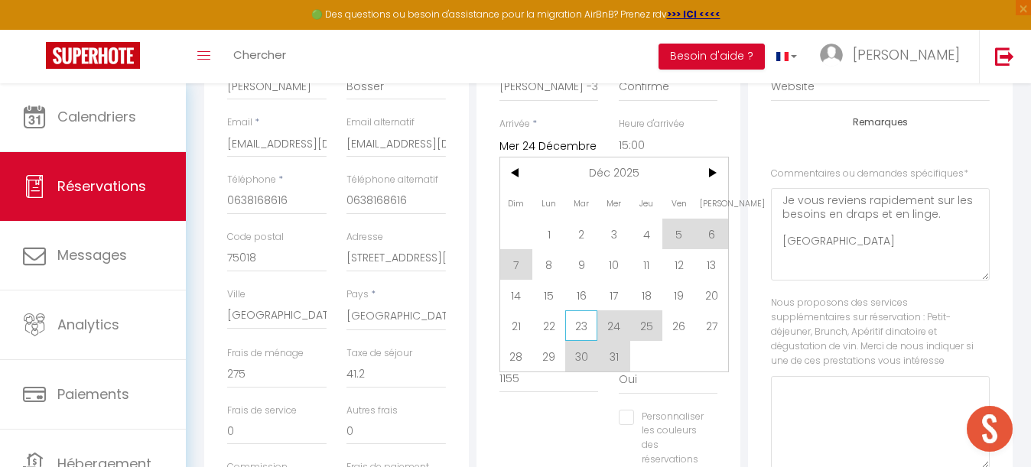
click at [584, 323] on span "23" at bounding box center [581, 325] width 33 height 31
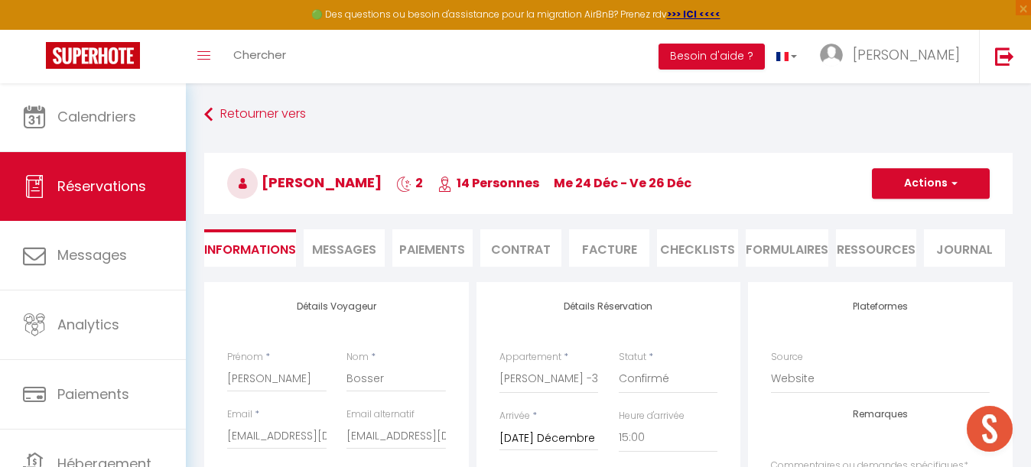
scroll to position [0, 0]
click at [939, 176] on button "Actions" at bounding box center [931, 183] width 118 height 31
click at [894, 219] on link "Enregistrer" at bounding box center [915, 217] width 121 height 20
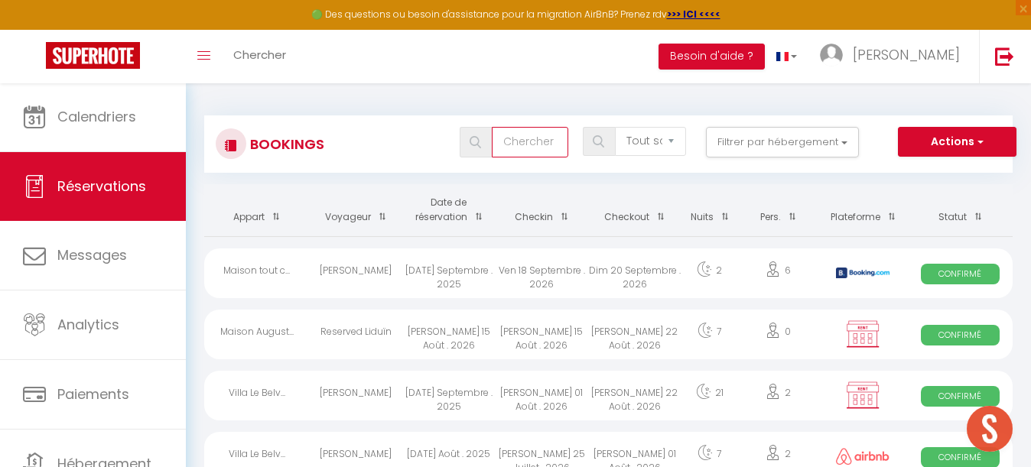
click at [535, 145] on input "text" at bounding box center [530, 142] width 76 height 31
paste input "[PERSON_NAME]"
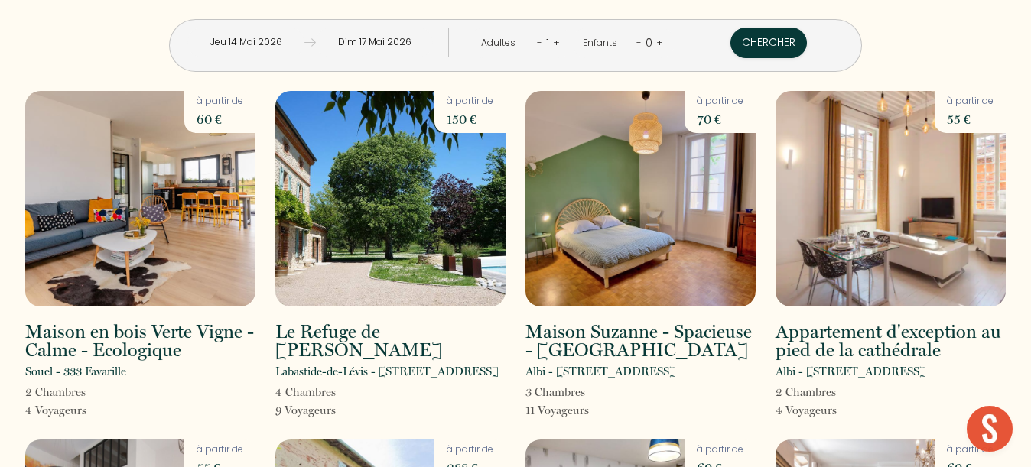
click at [271, 46] on input "Jeu 14 Mai 2026" at bounding box center [245, 43] width 117 height 30
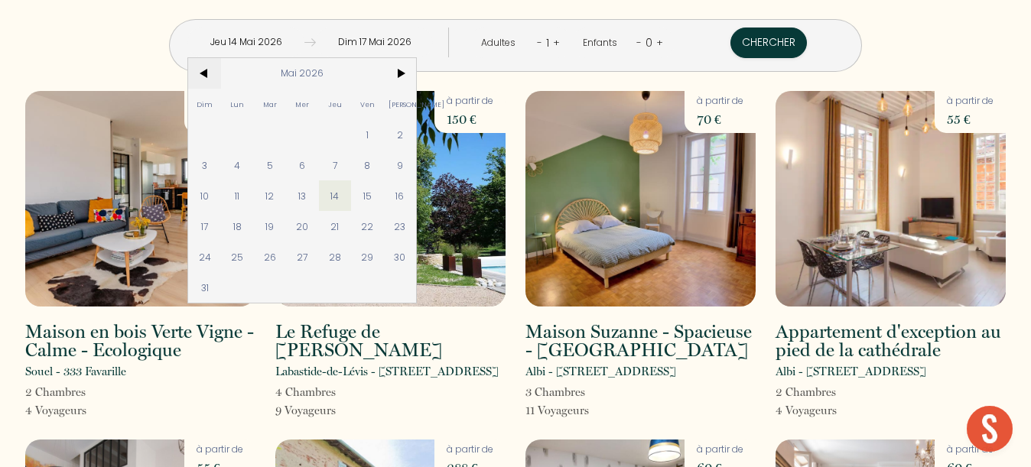
click at [215, 73] on span "<" at bounding box center [204, 73] width 33 height 31
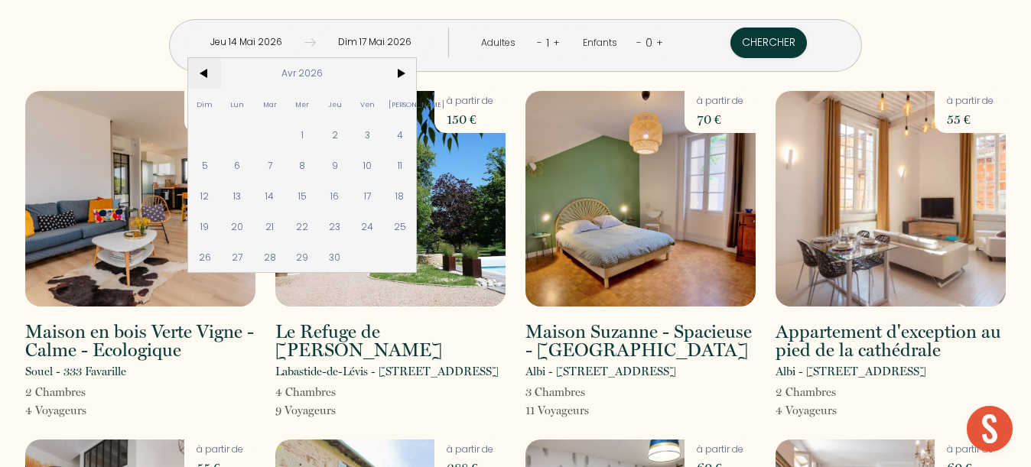
click at [215, 73] on span "<" at bounding box center [204, 73] width 33 height 31
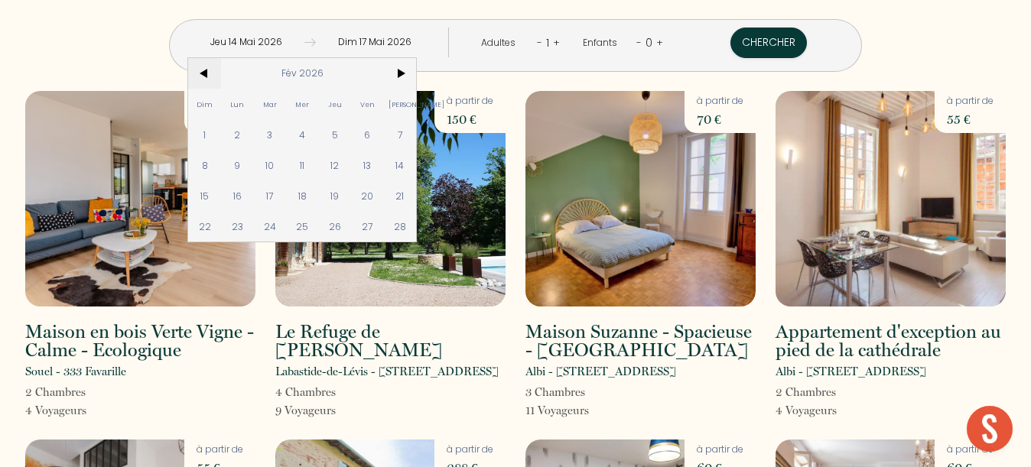
click at [215, 73] on span "<" at bounding box center [204, 73] width 33 height 31
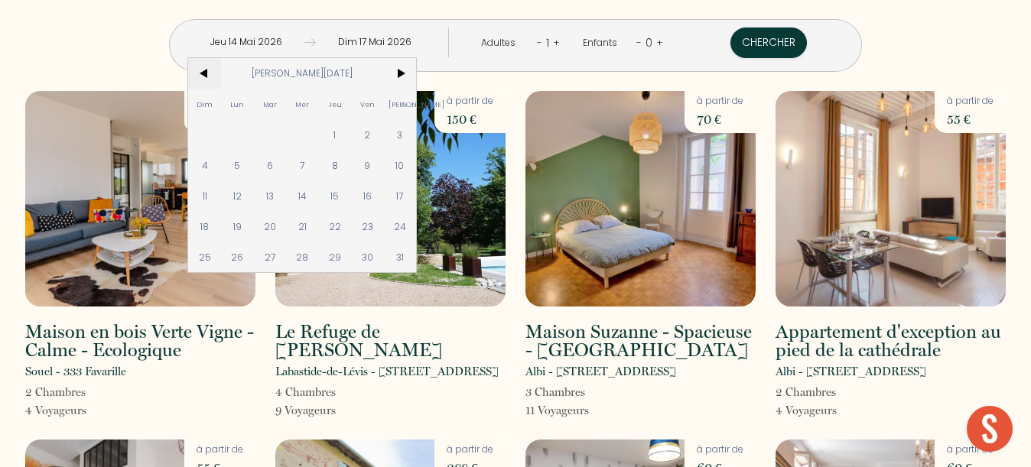
click at [215, 73] on span "<" at bounding box center [204, 73] width 33 height 31
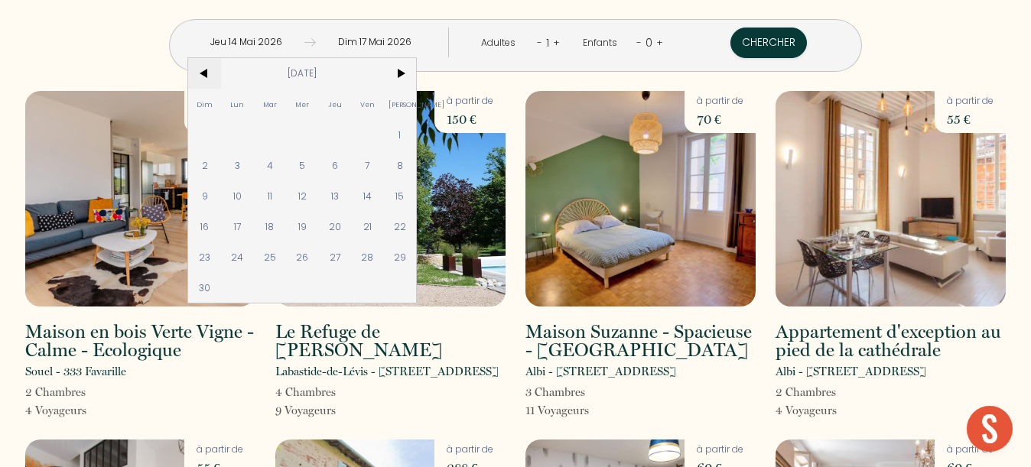
click at [215, 73] on span "<" at bounding box center [204, 73] width 33 height 31
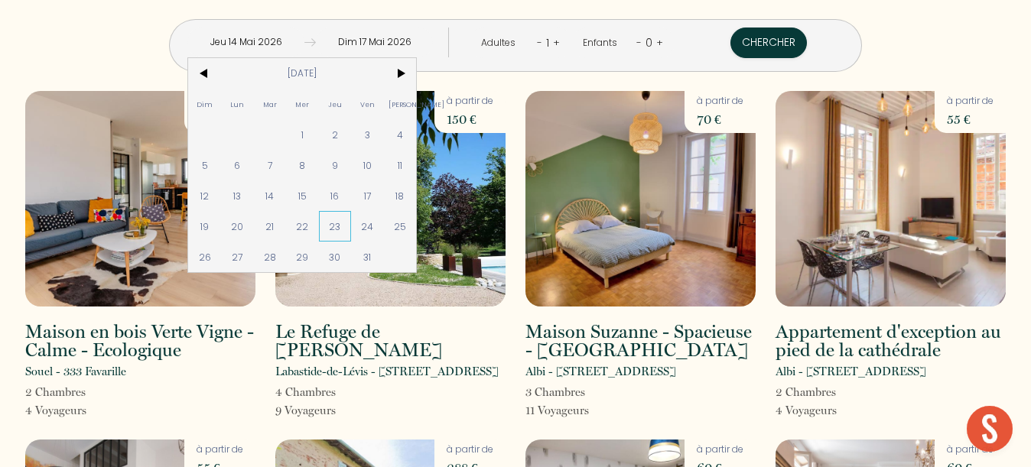
click at [343, 233] on span "23" at bounding box center [335, 226] width 33 height 31
type input "Jeu 23 Oct 2025"
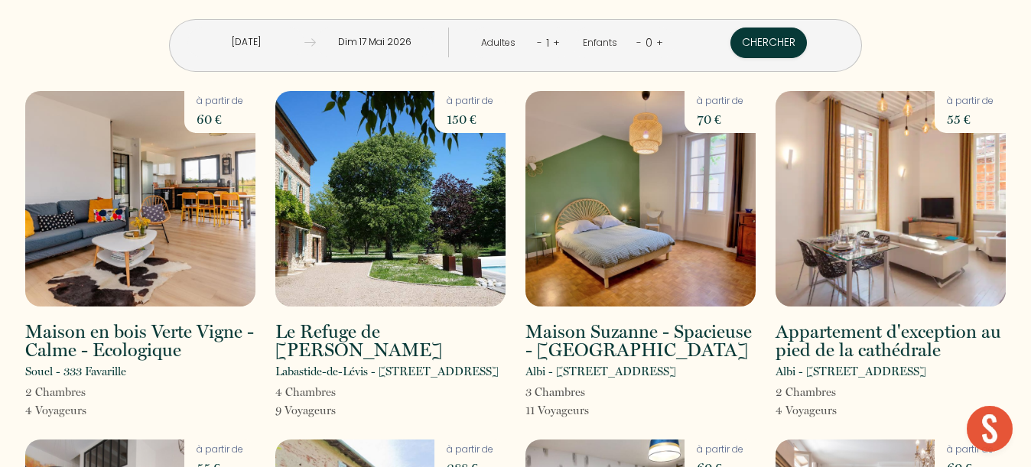
click at [375, 38] on input "Dim 17 Mai 2026" at bounding box center [374, 43] width 117 height 30
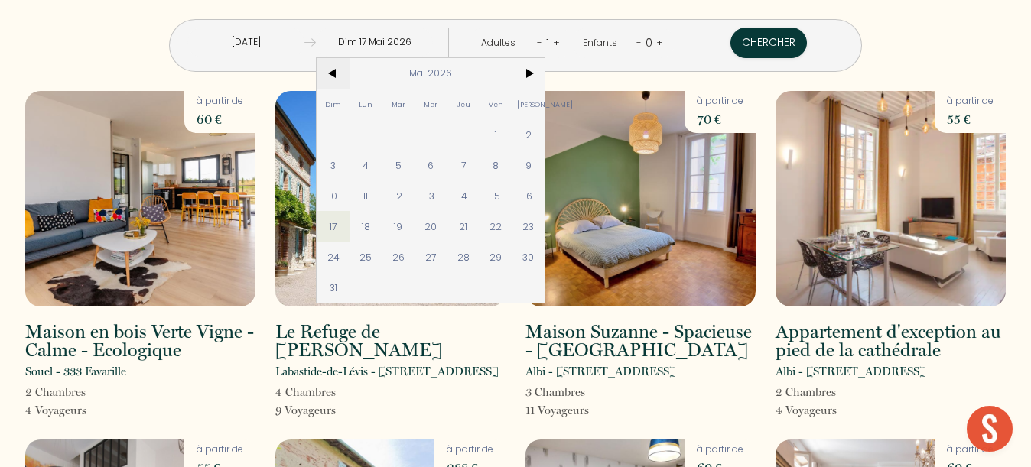
click at [333, 73] on span "<" at bounding box center [333, 73] width 33 height 31
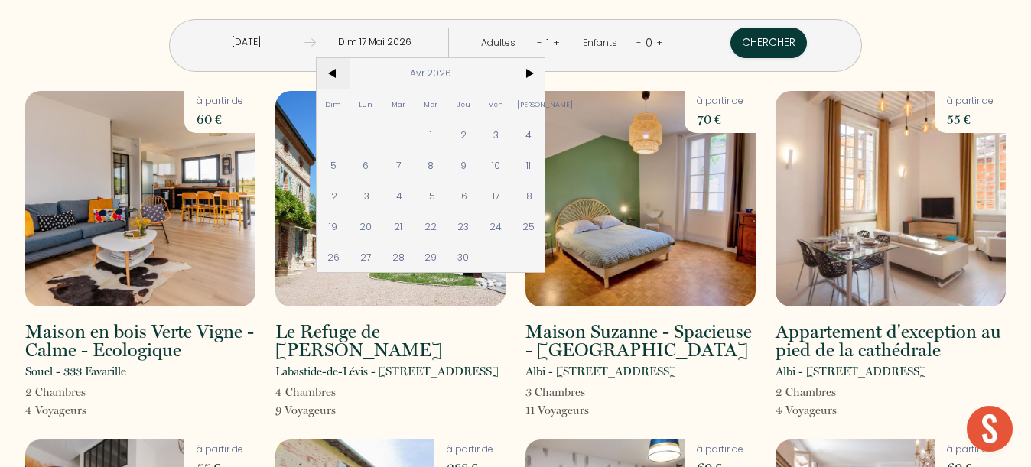
click at [333, 73] on span "<" at bounding box center [333, 73] width 33 height 31
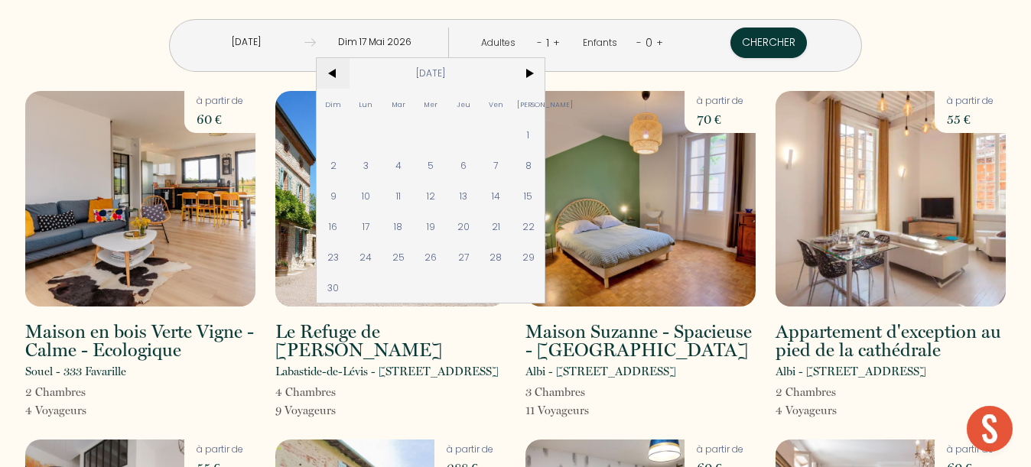
click at [333, 73] on span "<" at bounding box center [333, 73] width 33 height 31
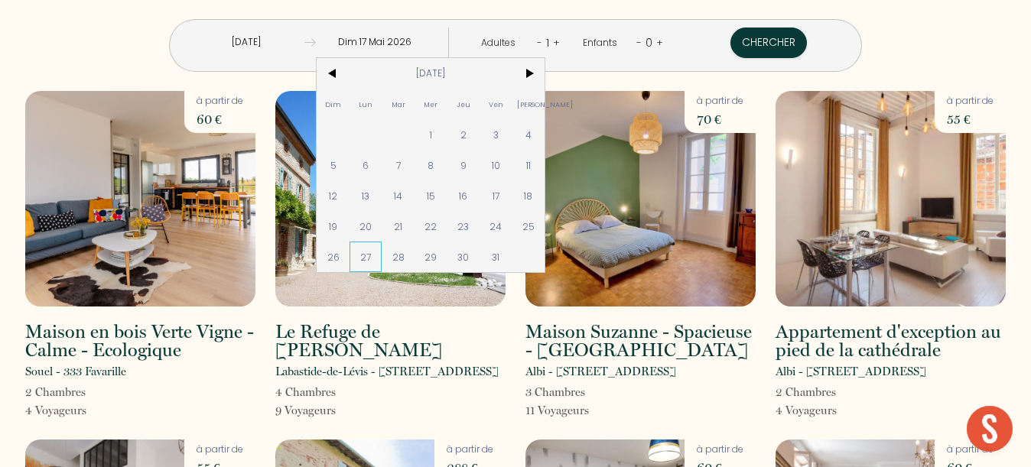
click at [372, 257] on span "27" at bounding box center [365, 257] width 33 height 31
type input "Lun 27 Oct 2025"
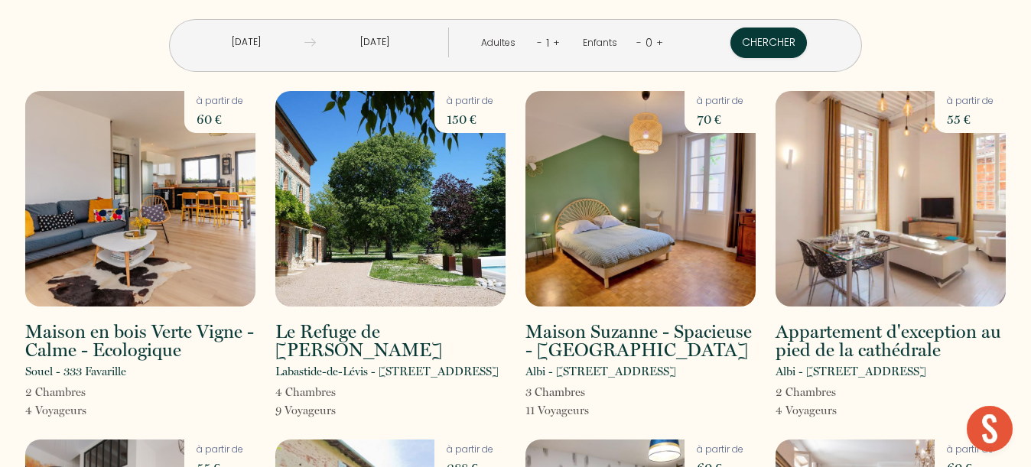
click at [556, 44] on link "+" at bounding box center [556, 42] width 7 height 15
click at [556, 44] on link "+" at bounding box center [557, 42] width 7 height 15
click at [757, 29] on button "Chercher" at bounding box center [770, 43] width 76 height 31
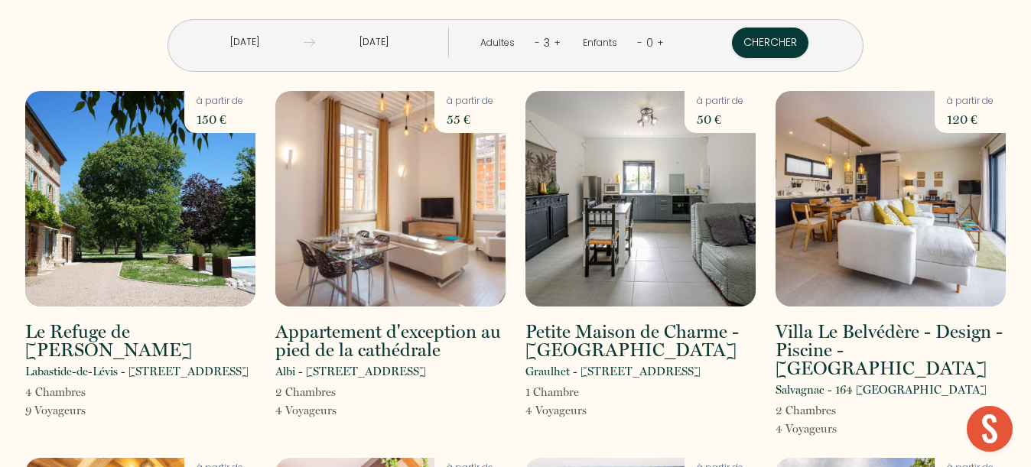
click at [531, 46] on div "Adultes - 3 +" at bounding box center [520, 43] width 103 height 31
click at [535, 44] on link "-" at bounding box center [537, 42] width 5 height 15
click at [660, 43] on link "+" at bounding box center [660, 42] width 7 height 15
click at [750, 47] on button "Chercher" at bounding box center [768, 43] width 76 height 31
click at [378, 181] on img at bounding box center [390, 199] width 230 height 216
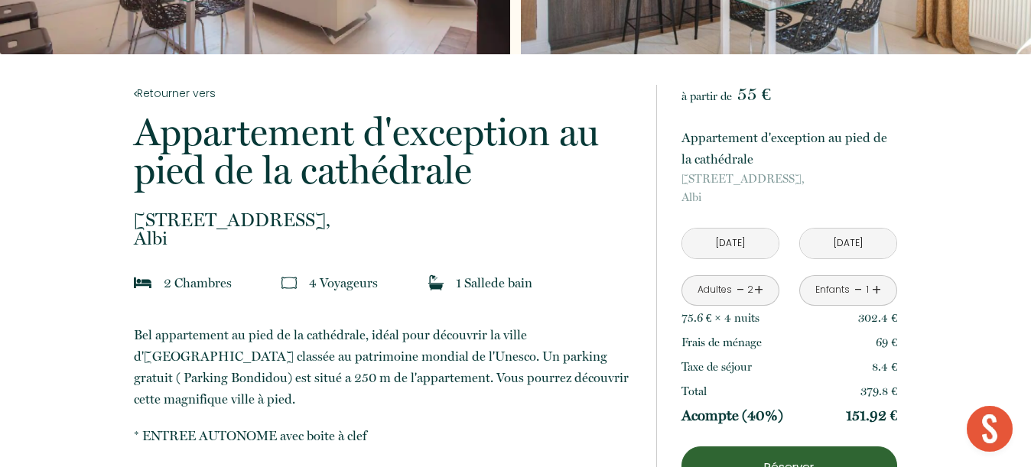
scroll to position [254, 0]
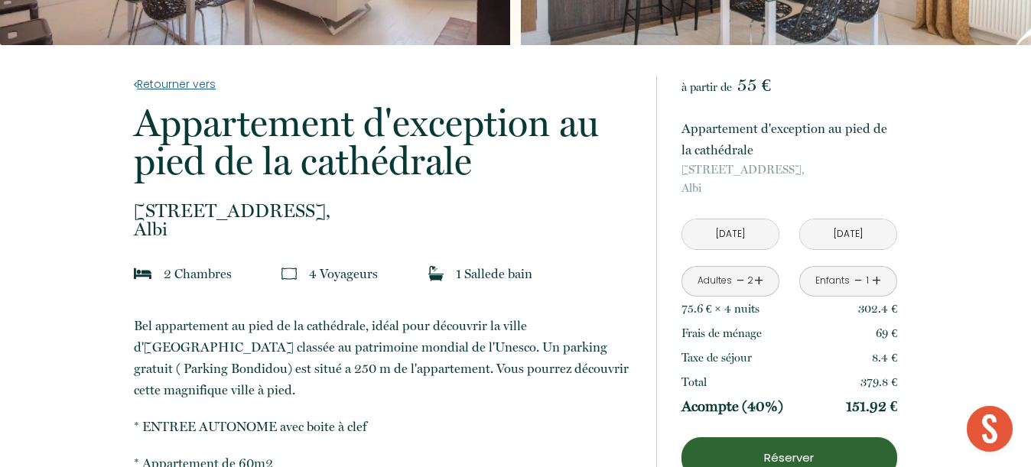
click at [172, 83] on link "Retourner vers" at bounding box center [385, 84] width 502 height 17
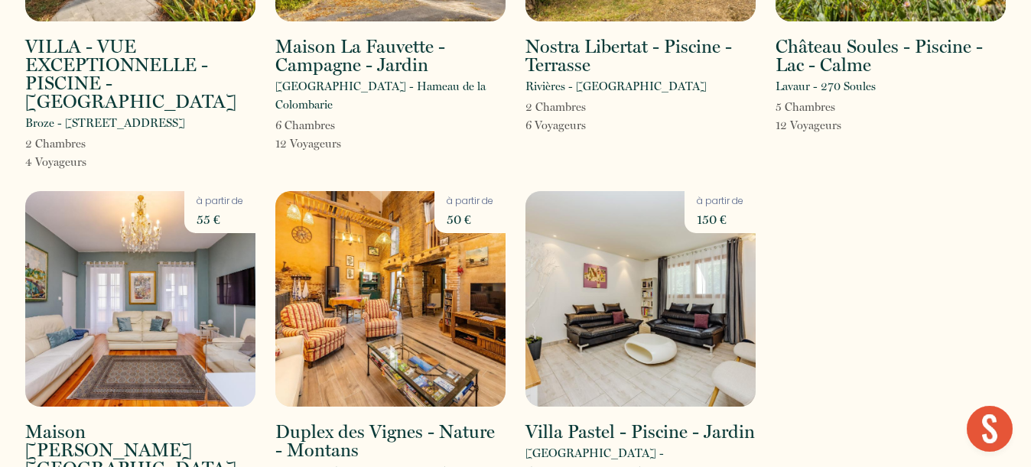
scroll to position [1055, 0]
click at [147, 221] on img at bounding box center [140, 300] width 230 height 216
